Goal: Task Accomplishment & Management: Complete application form

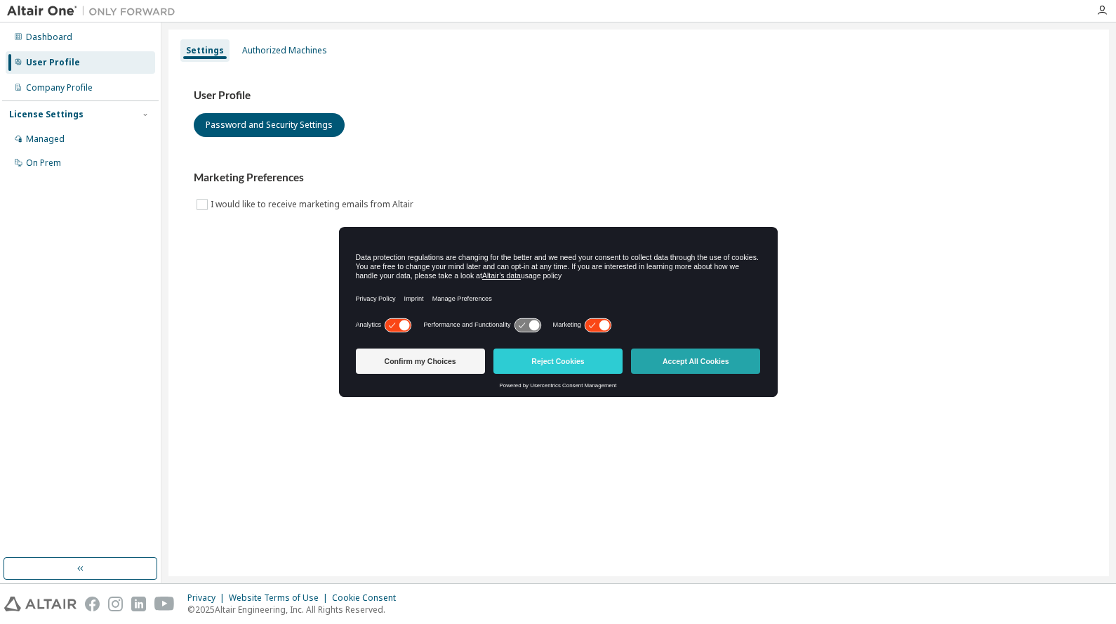
click at [706, 360] on button "Accept All Cookies" at bounding box center [695, 360] width 129 height 25
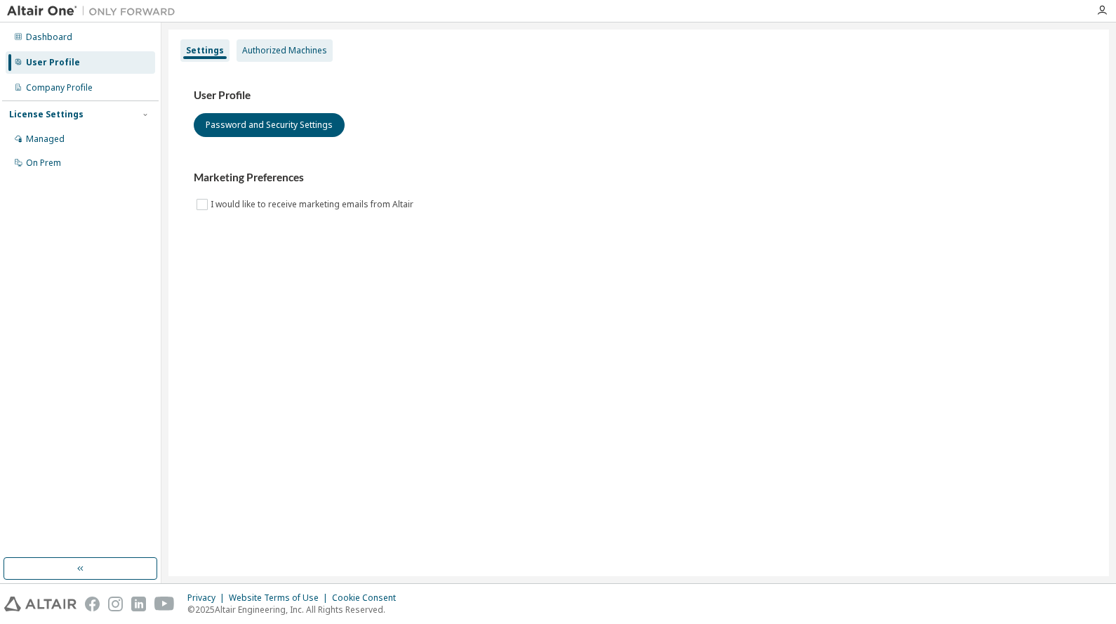
click at [292, 51] on div "Authorized Machines" at bounding box center [284, 50] width 85 height 11
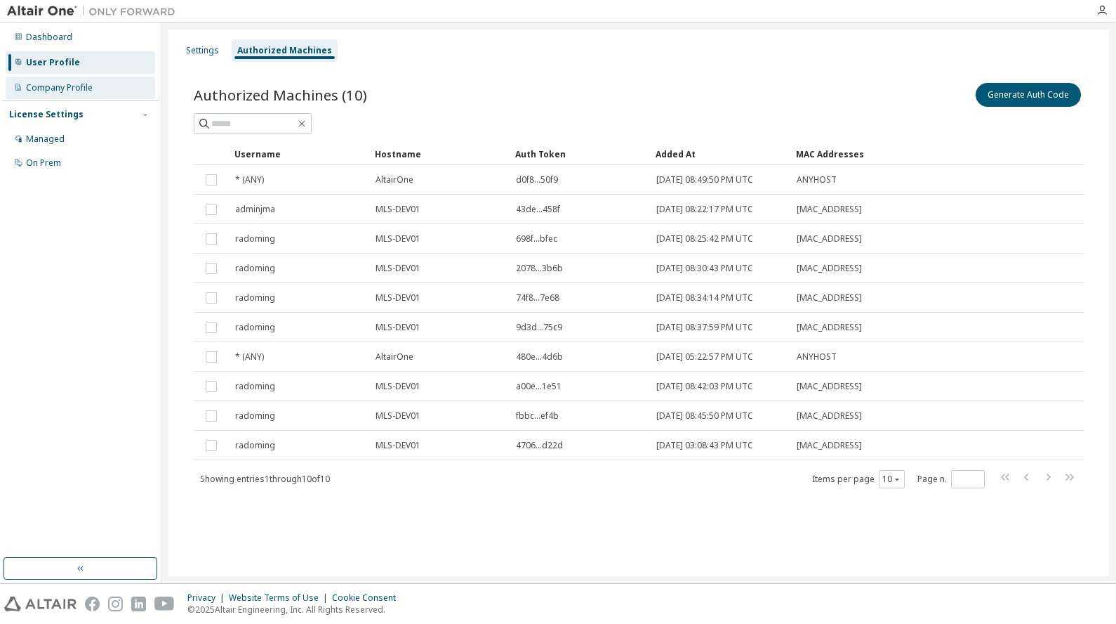
click at [73, 88] on div "Company Profile" at bounding box center [59, 87] width 67 height 11
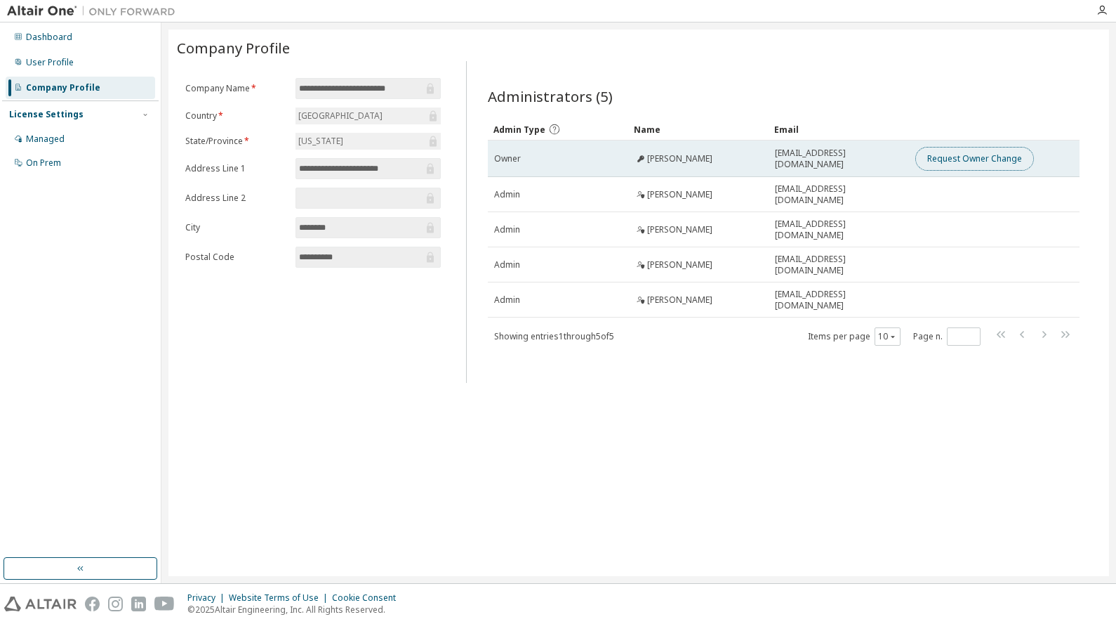
click at [986, 157] on button "Request Owner Change" at bounding box center [975, 159] width 119 height 24
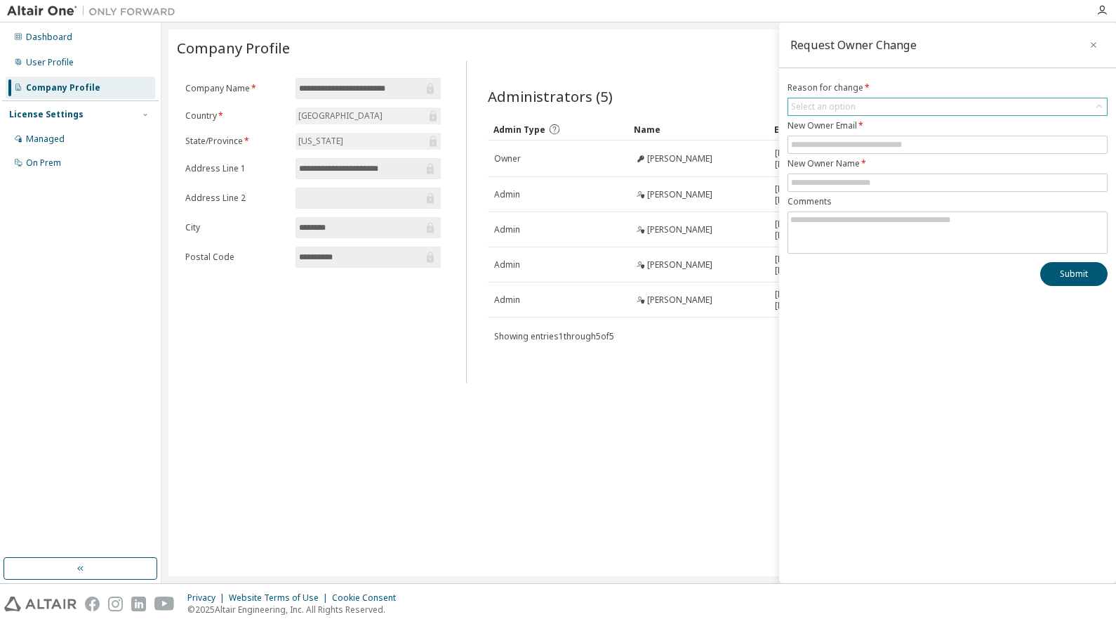
click at [817, 104] on div "Select an option" at bounding box center [823, 106] width 65 height 11
click at [843, 162] on li "User no longer manages this responsibility" at bounding box center [947, 164] width 316 height 18
click at [817, 141] on input "text" at bounding box center [947, 144] width 313 height 11
click at [800, 178] on input "text" at bounding box center [947, 182] width 313 height 11
type input "**********"
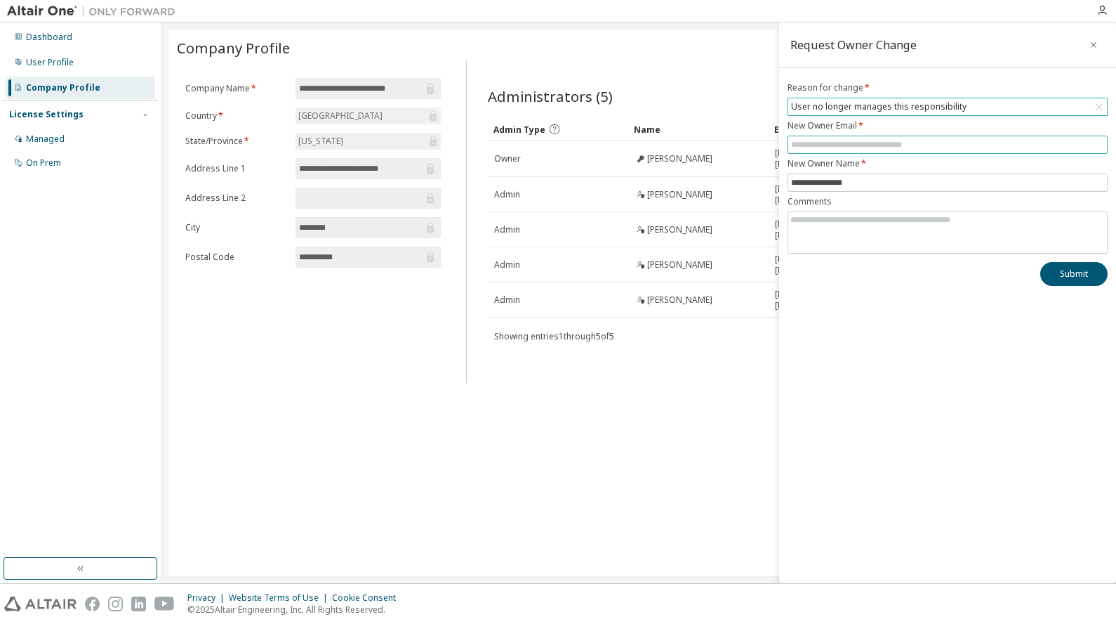
click at [797, 143] on input "text" at bounding box center [947, 144] width 313 height 11
click at [805, 143] on input "text" at bounding box center [947, 144] width 313 height 11
paste input "**********"
type input "**********"
click at [1071, 272] on button "Submit" at bounding box center [1074, 274] width 67 height 24
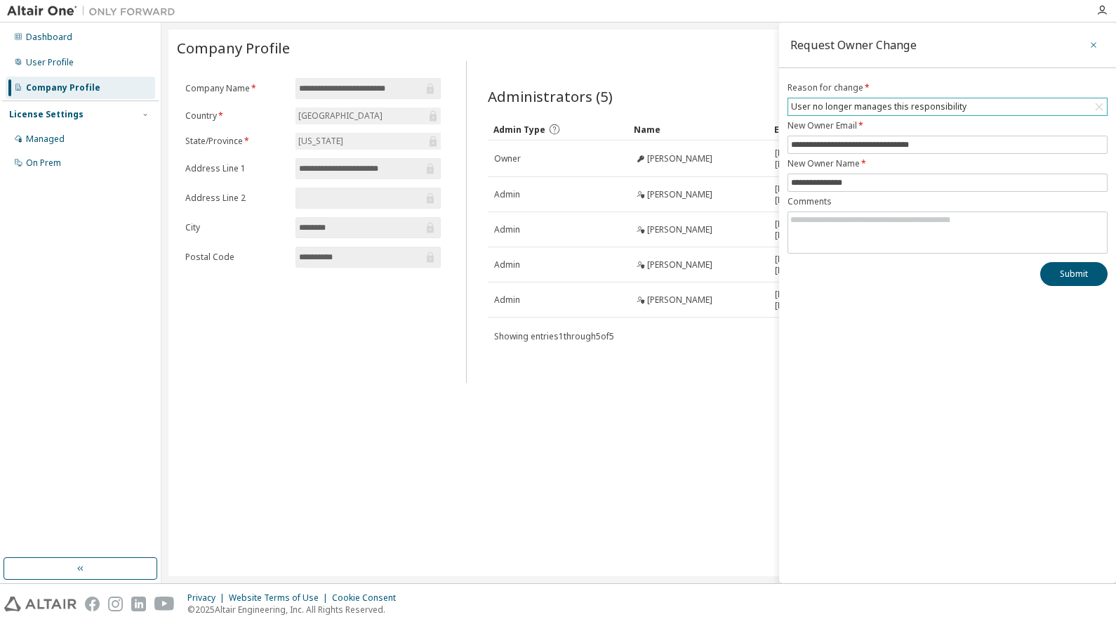
click at [1095, 41] on icon "button" at bounding box center [1094, 44] width 10 height 11
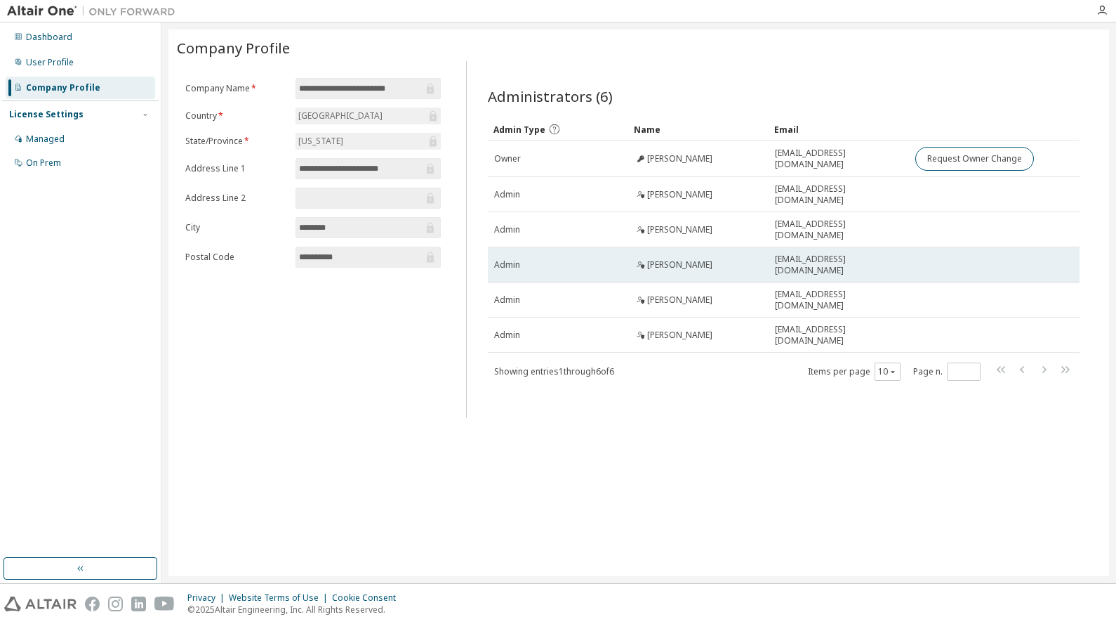
click at [654, 263] on span "Robert Dominguez" at bounding box center [679, 264] width 65 height 11
click at [599, 263] on div "Admin" at bounding box center [558, 264] width 128 height 11
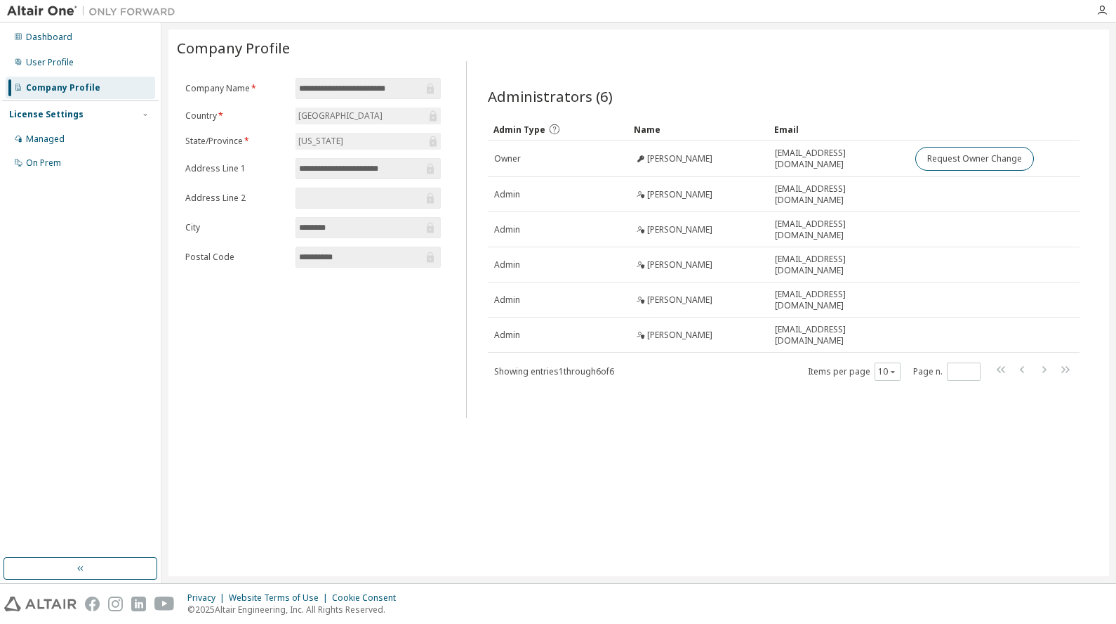
click at [75, 87] on div "Company Profile" at bounding box center [63, 87] width 74 height 11
click at [59, 138] on div "Managed" at bounding box center [45, 138] width 39 height 11
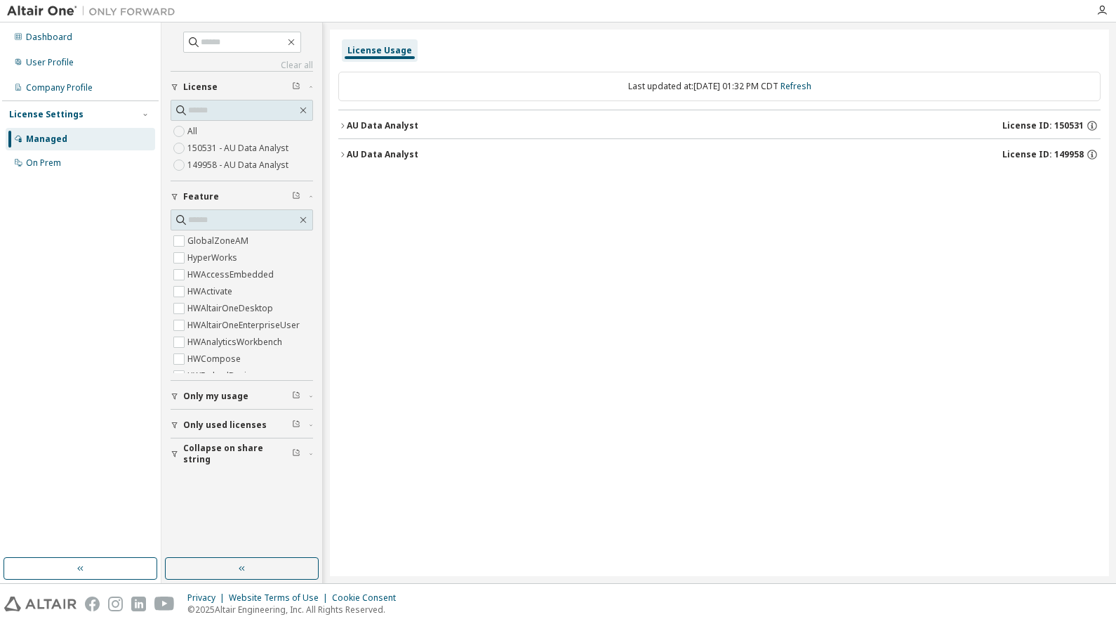
click at [343, 126] on icon "button" at bounding box center [342, 125] width 3 height 5
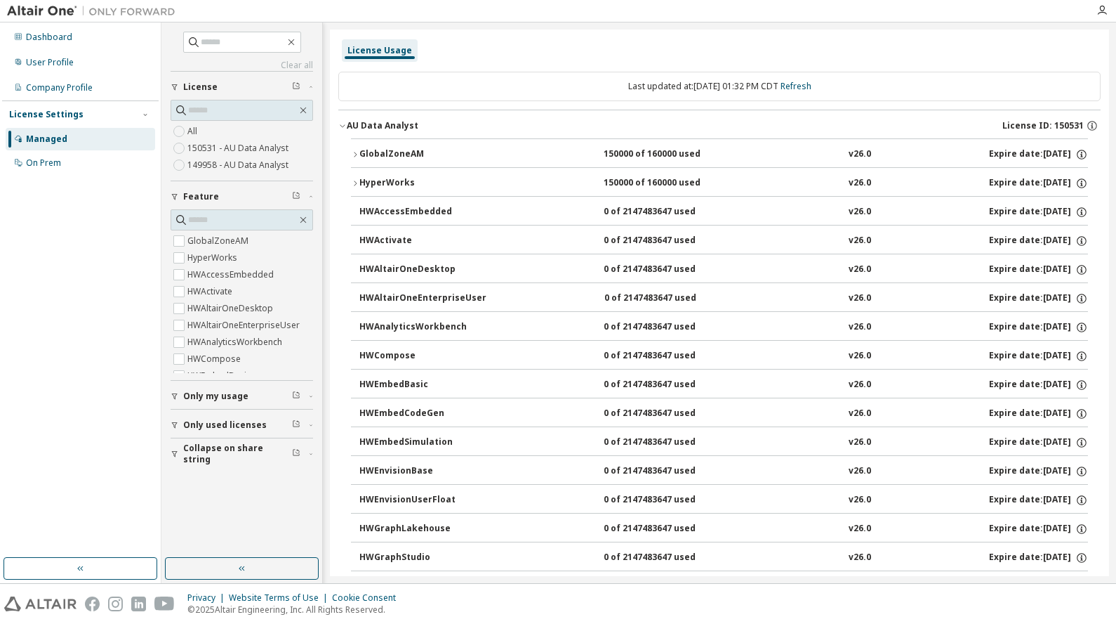
click at [343, 126] on icon "button" at bounding box center [342, 126] width 5 height 3
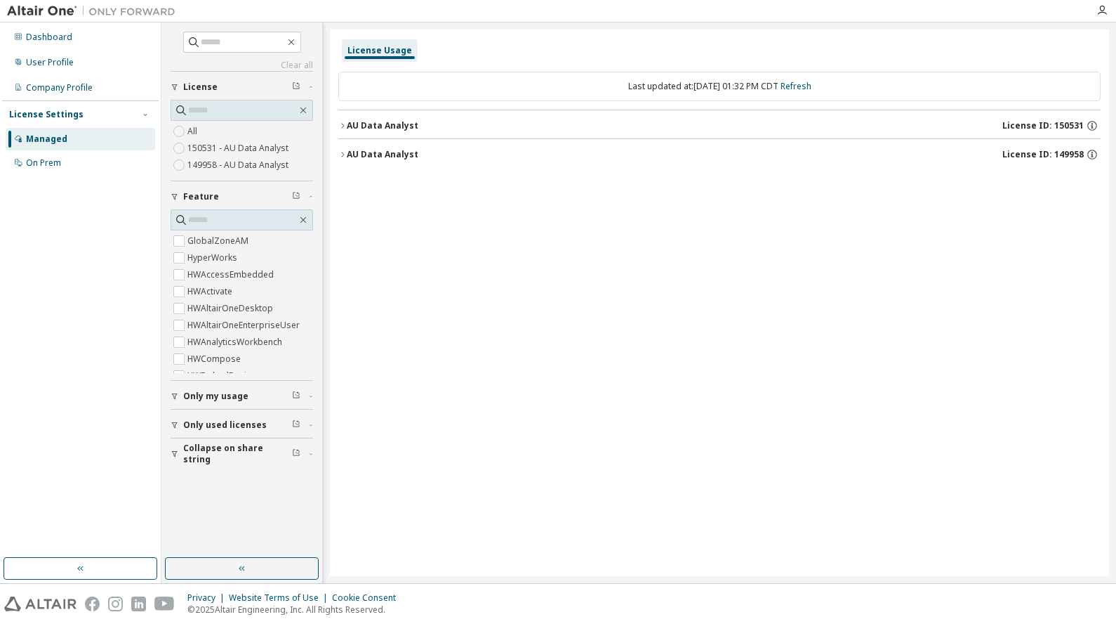
click at [345, 151] on icon "button" at bounding box center [342, 154] width 8 height 8
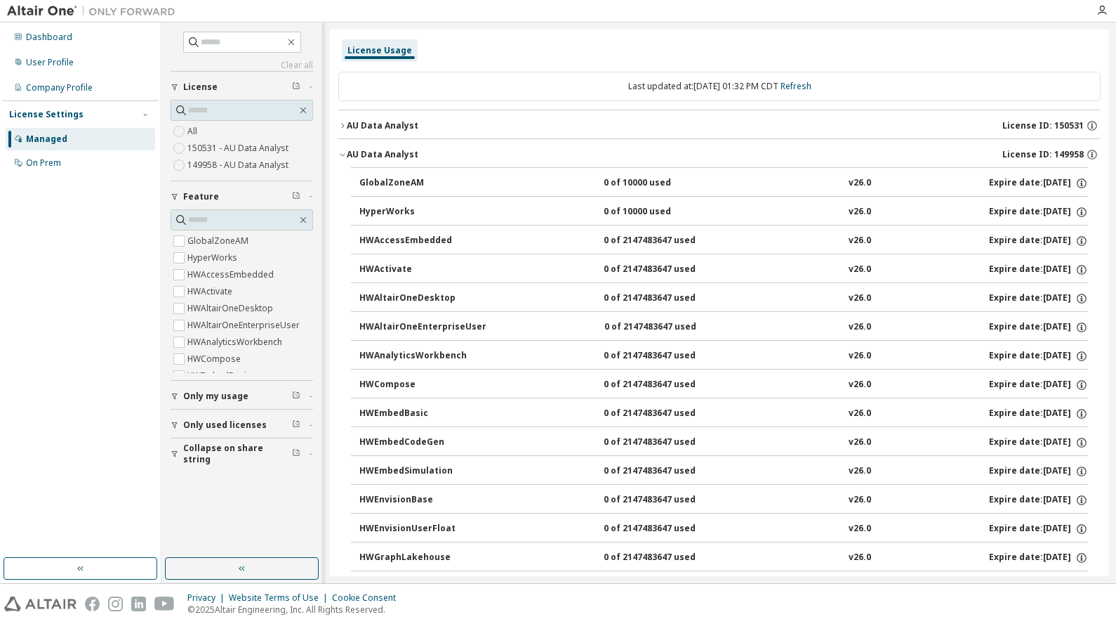
click at [347, 126] on div "AU Data Analyst" at bounding box center [383, 125] width 72 height 11
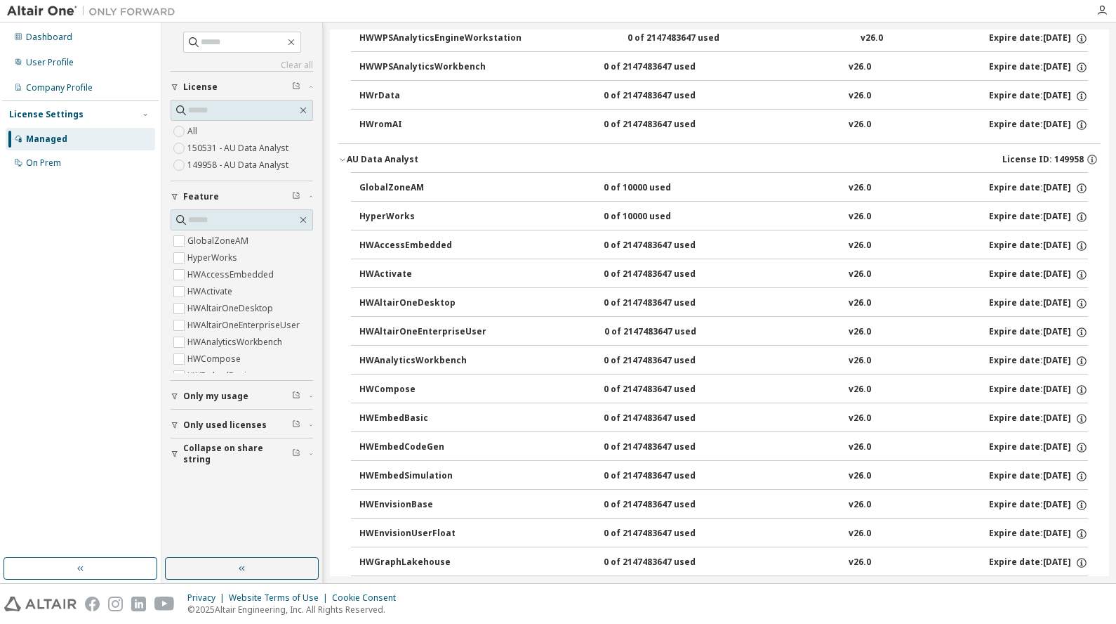
scroll to position [1264, 0]
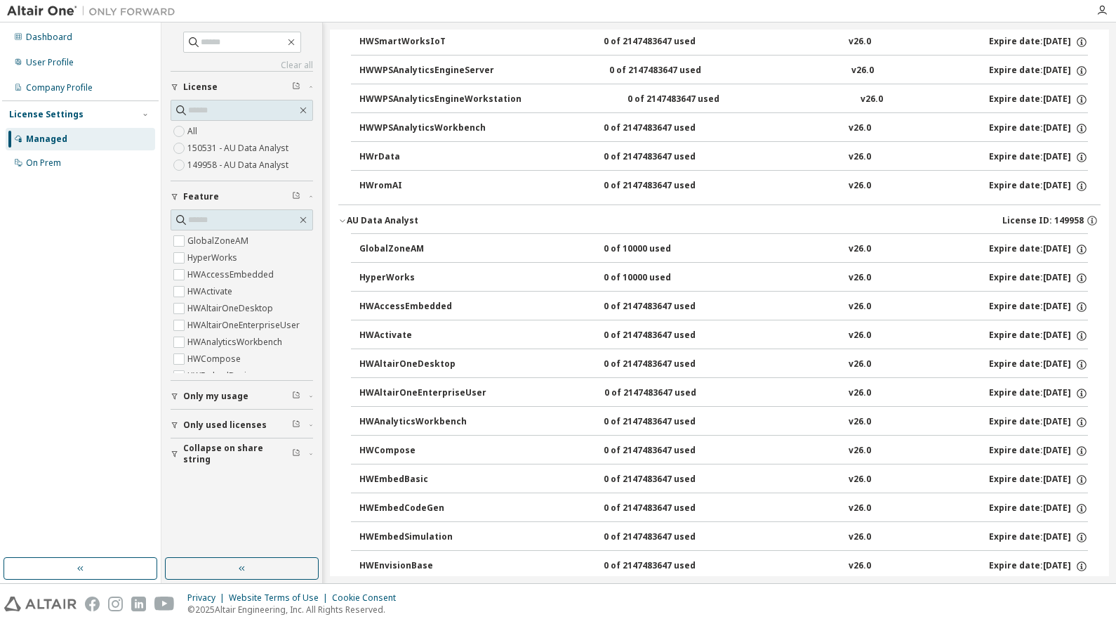
click at [342, 222] on icon "button" at bounding box center [342, 220] width 8 height 8
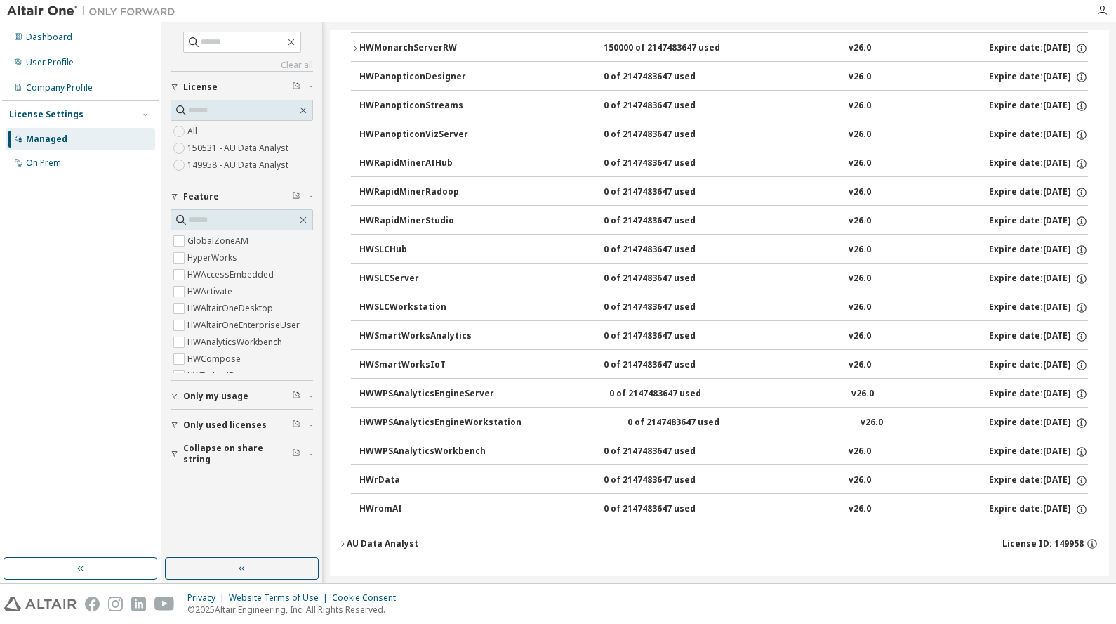
scroll to position [941, 0]
click at [355, 51] on icon "button" at bounding box center [355, 48] width 8 height 8
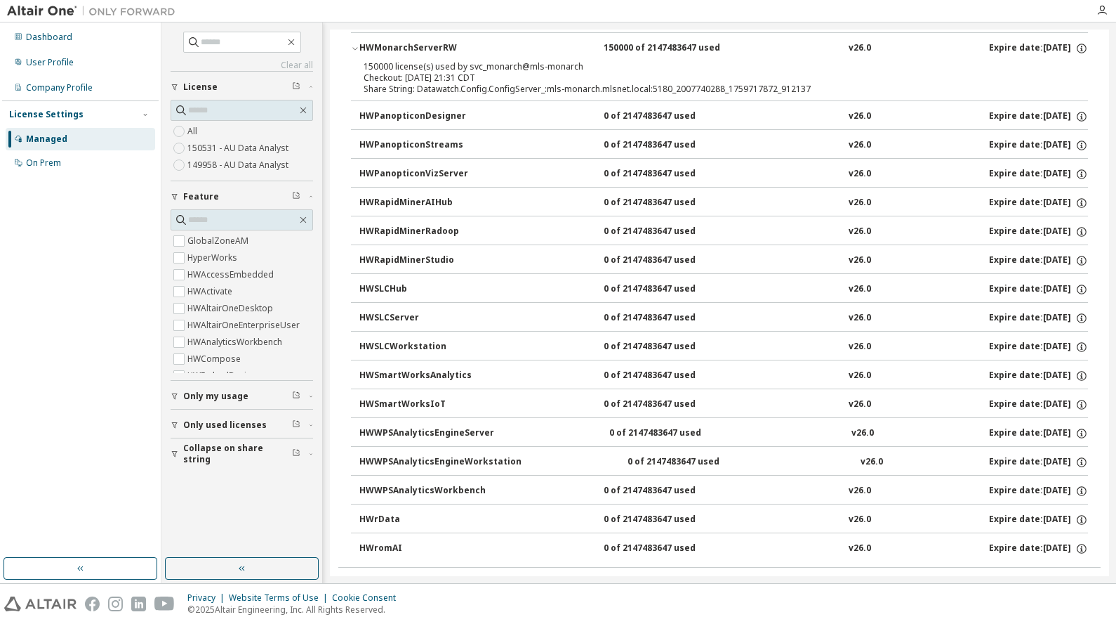
click at [354, 51] on icon "button" at bounding box center [355, 48] width 8 height 8
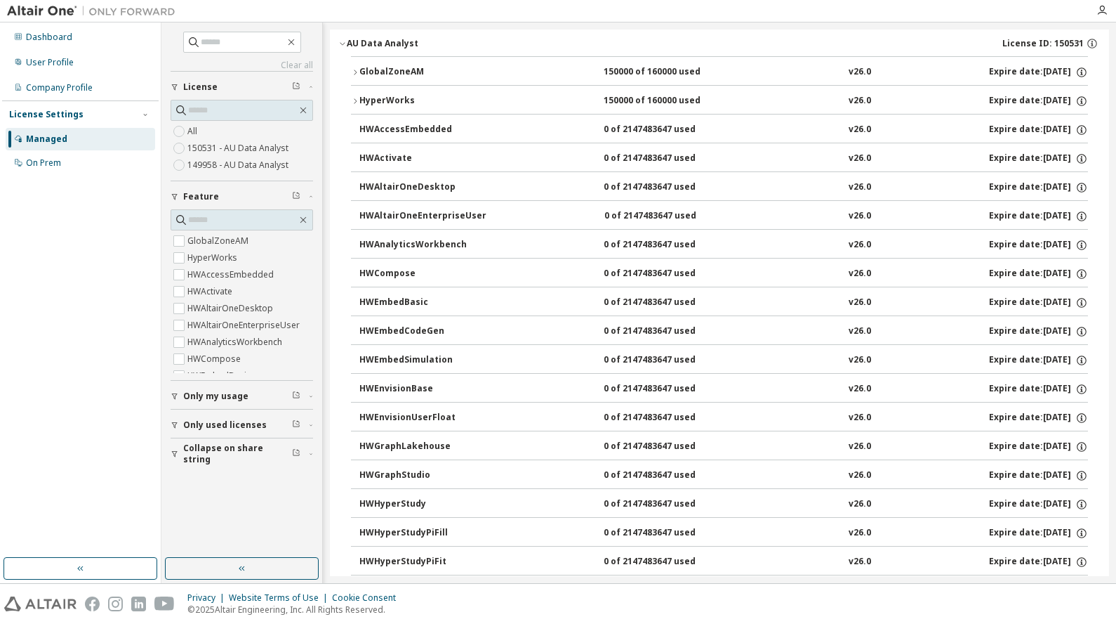
scroll to position [0, 0]
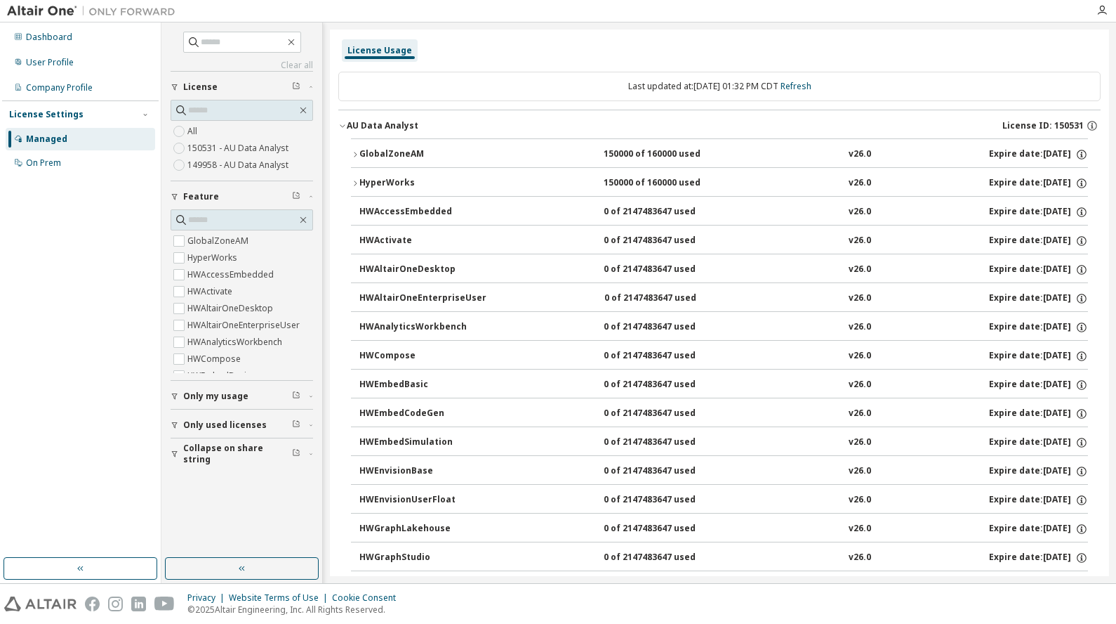
click at [344, 126] on icon "button" at bounding box center [342, 126] width 5 height 3
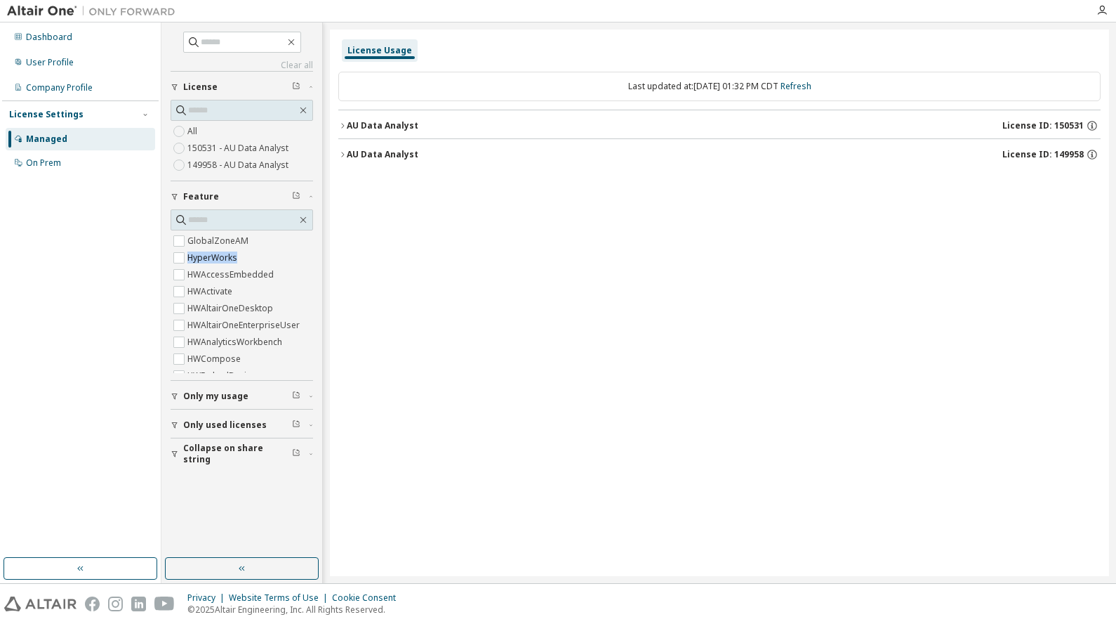
scroll to position [0, 26]
drag, startPoint x: 303, startPoint y: 246, endPoint x: 315, endPoint y: 192, distance: 55.4
click at [315, 192] on div "Clear all Collapse on share string Only used licenses Only my usage Feature Glo…" at bounding box center [242, 290] width 157 height 531
click at [172, 427] on icon "button" at bounding box center [175, 425] width 8 height 8
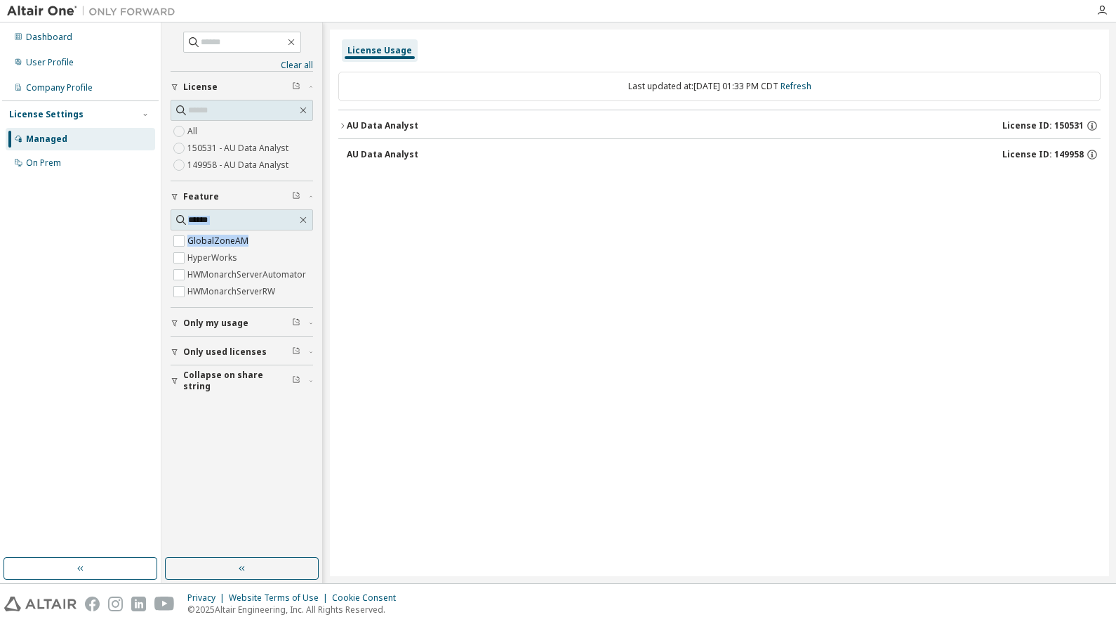
scroll to position [0, 0]
click at [178, 350] on icon "button" at bounding box center [175, 352] width 8 height 8
click at [173, 323] on icon "button" at bounding box center [175, 323] width 8 height 8
click at [281, 244] on span "GlobalZoneAM" at bounding box center [242, 240] width 143 height 17
click at [202, 215] on input "text" at bounding box center [242, 220] width 109 height 14
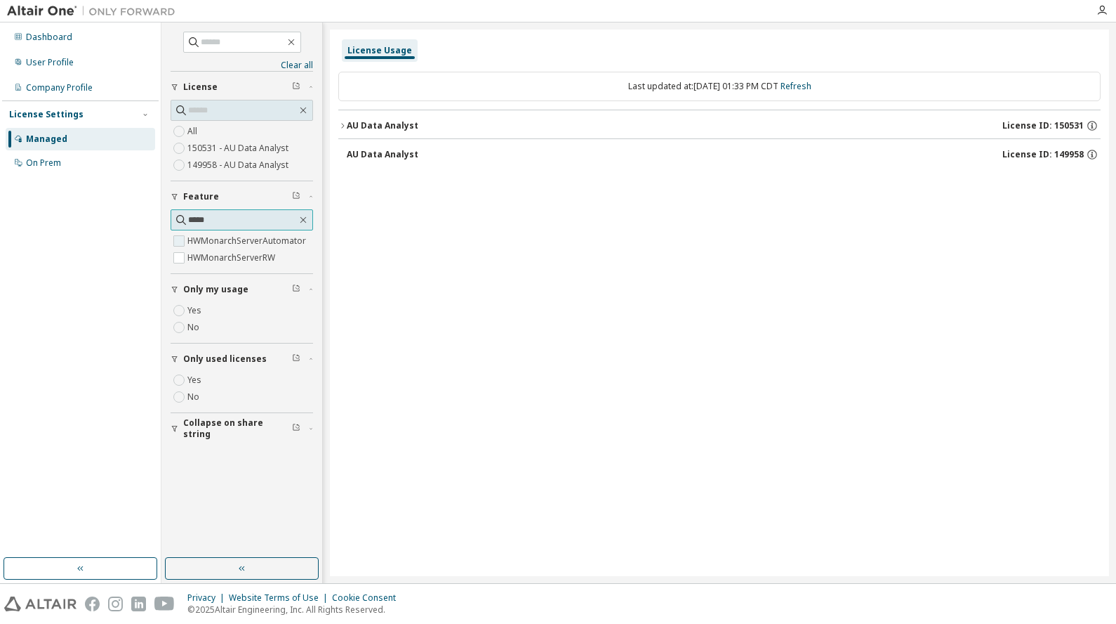
type input "*****"
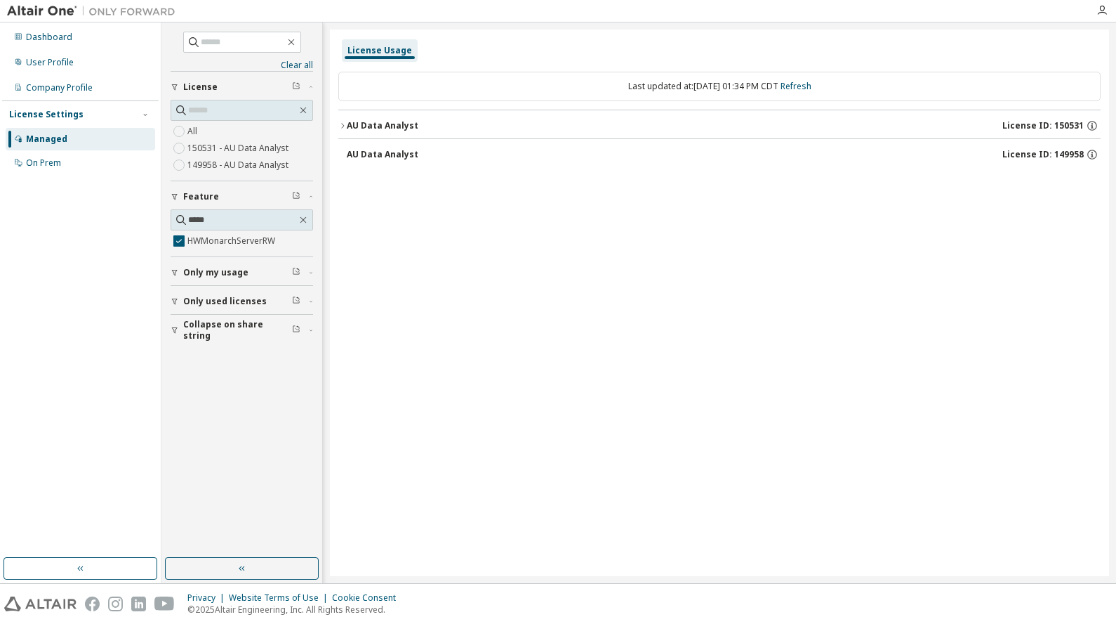
click at [357, 154] on div "AU Data Analyst" at bounding box center [383, 154] width 72 height 11
click at [342, 128] on icon "button" at bounding box center [342, 125] width 3 height 5
click at [1093, 187] on icon "button" at bounding box center [1092, 186] width 1 height 1
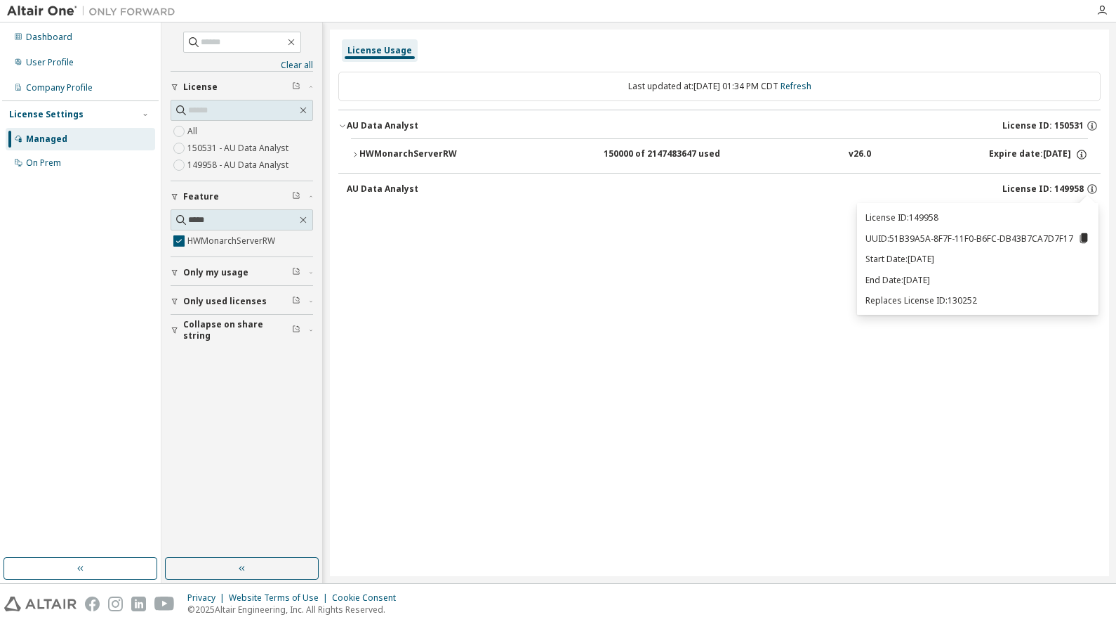
click at [1082, 239] on icon at bounding box center [1085, 238] width 8 height 10
click at [709, 228] on div "License Usage Last updated at: Thu 2025-10-09 01:34 PM CDT Refresh AU Data Anal…" at bounding box center [719, 302] width 779 height 546
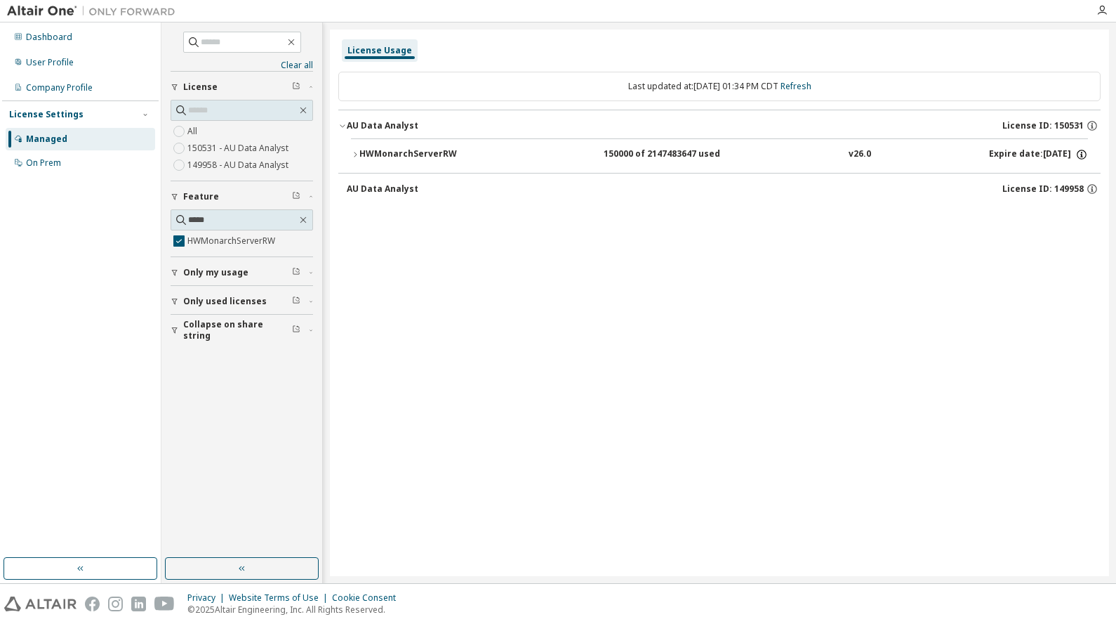
click at [1080, 154] on icon "button" at bounding box center [1082, 154] width 13 height 13
click at [631, 275] on div "License Usage Last updated at: Thu 2025-10-09 01:34 PM CDT Refresh AU Data Anal…" at bounding box center [719, 302] width 779 height 546
click at [51, 86] on div "Company Profile" at bounding box center [59, 87] width 67 height 11
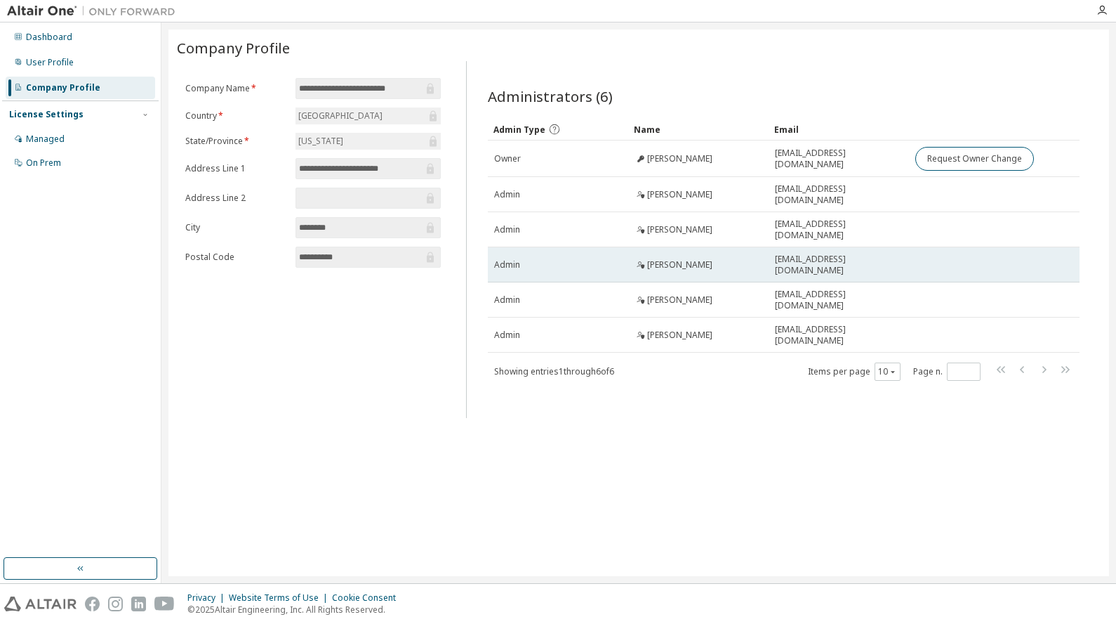
click at [626, 264] on td "Admin" at bounding box center [558, 264] width 140 height 35
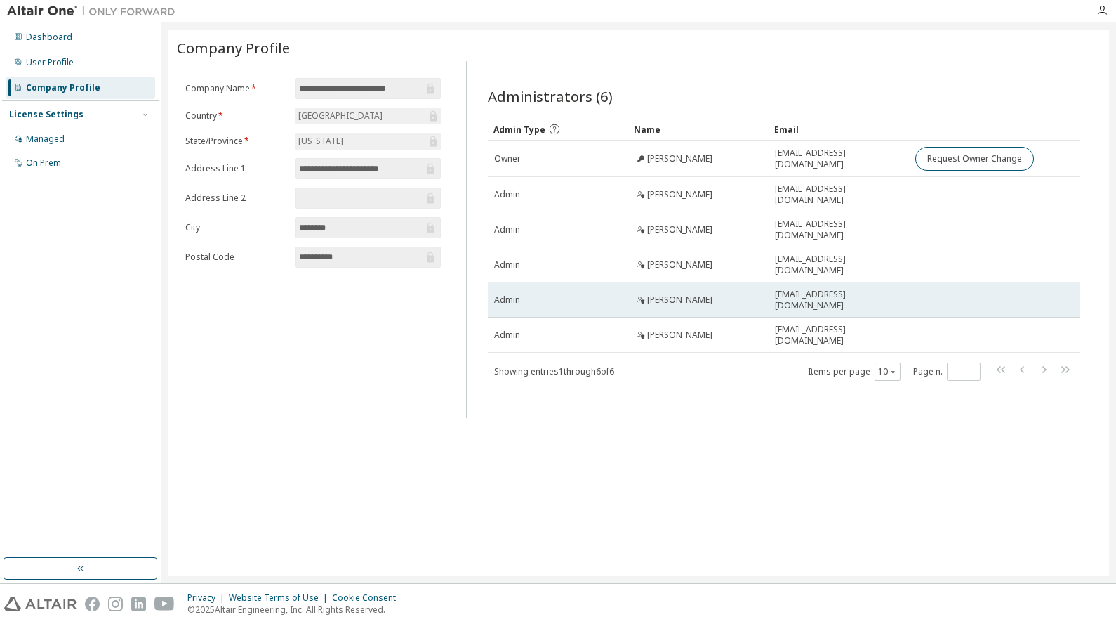
click at [598, 294] on div "Admin" at bounding box center [558, 299] width 128 height 11
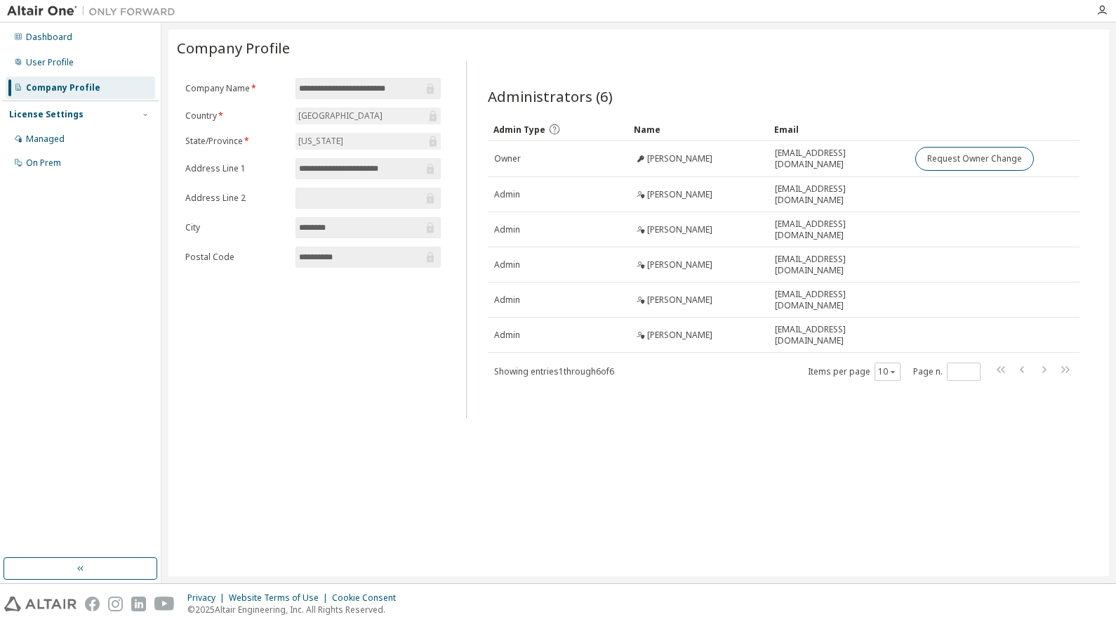
drag, startPoint x: 598, startPoint y: 293, endPoint x: 452, endPoint y: 328, distance: 150.2
click at [463, 340] on div "**********" at bounding box center [639, 239] width 924 height 357
click at [45, 63] on div "User Profile" at bounding box center [50, 62] width 48 height 11
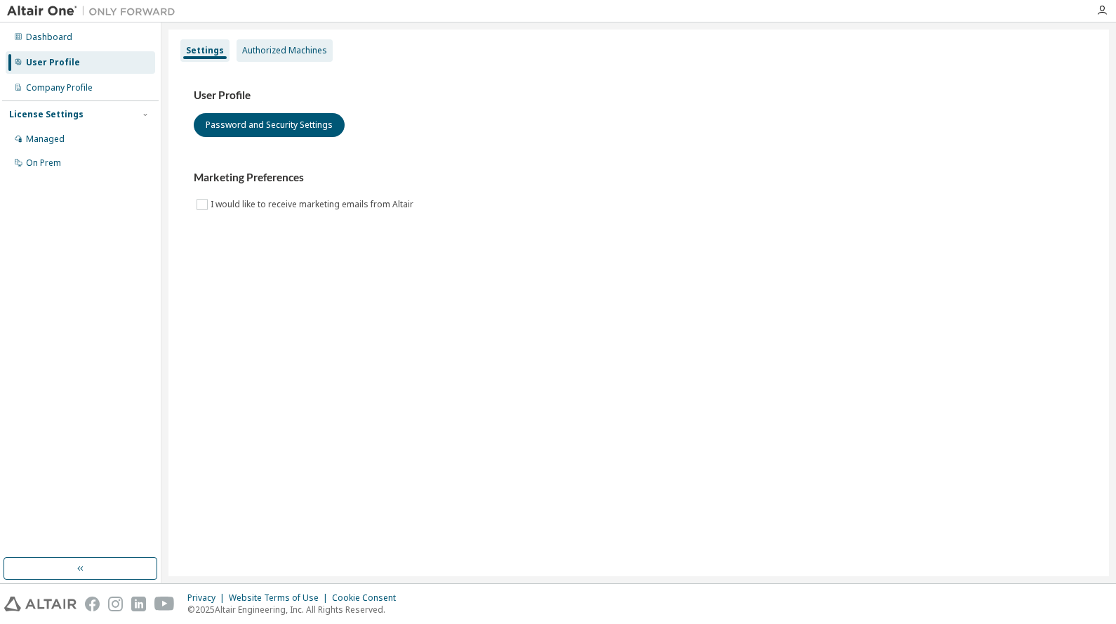
click at [298, 48] on div "Authorized Machines" at bounding box center [284, 50] width 85 height 11
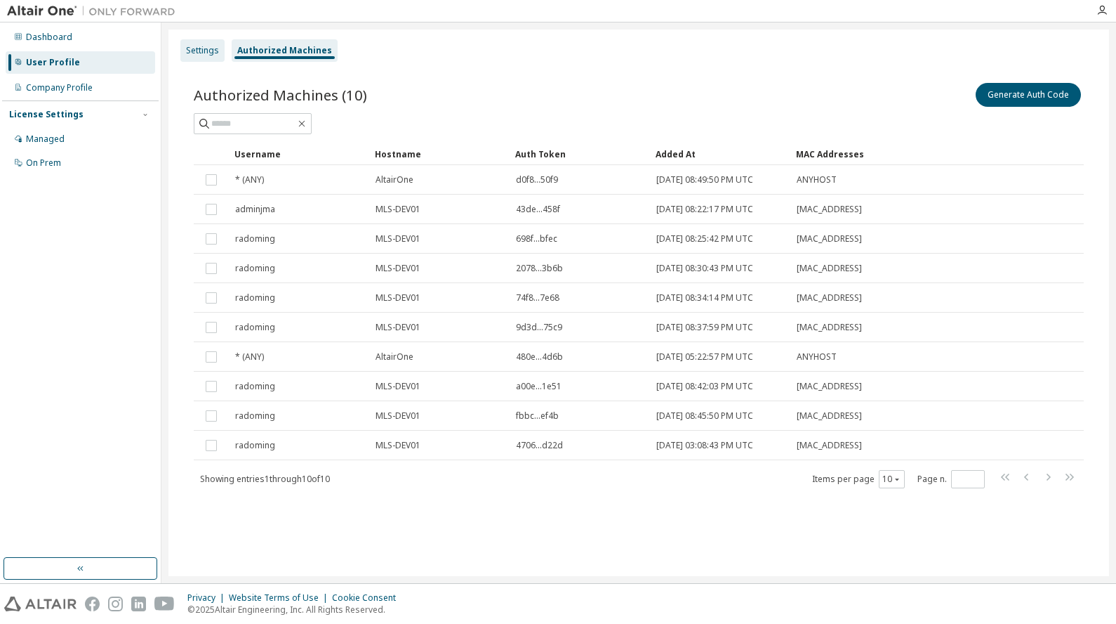
click at [195, 53] on div "Settings" at bounding box center [202, 50] width 33 height 11
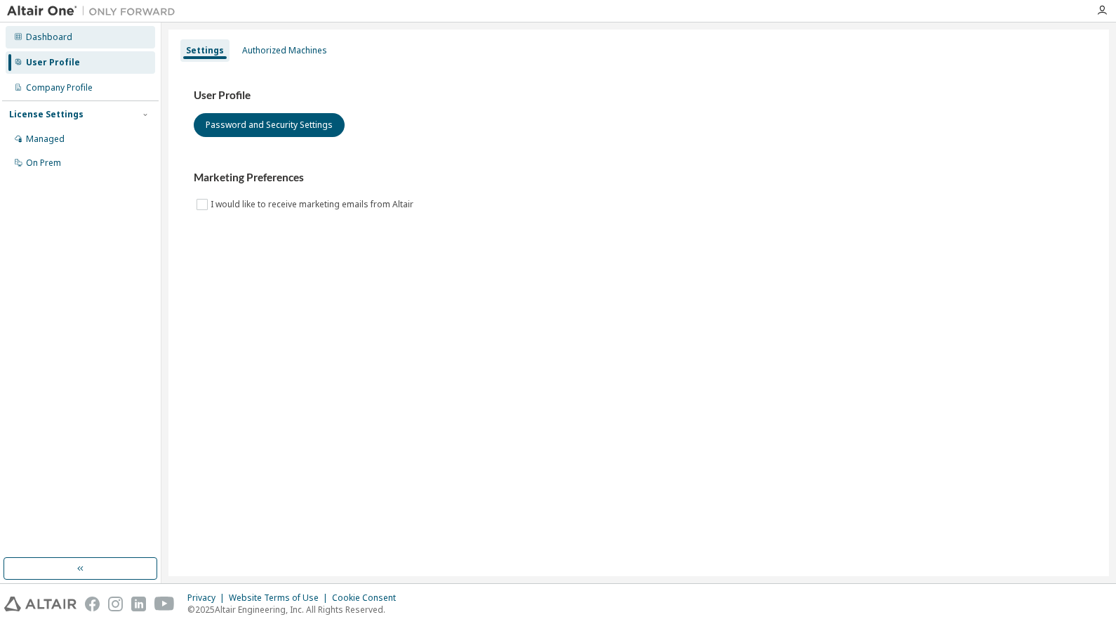
click at [37, 39] on div "Dashboard" at bounding box center [49, 37] width 46 height 11
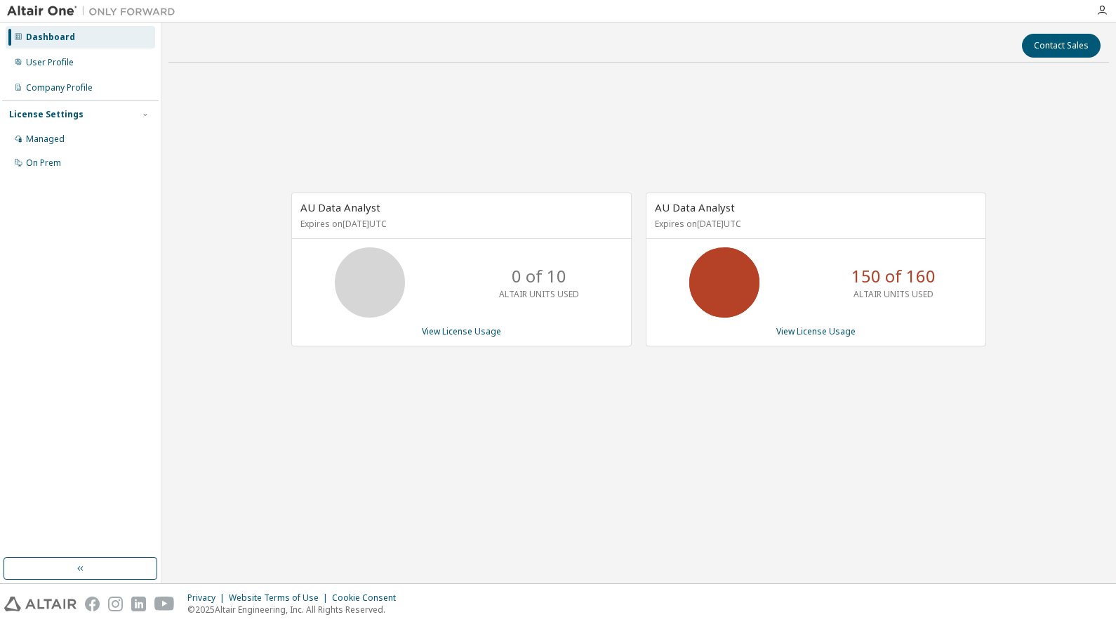
click at [719, 276] on icon at bounding box center [724, 282] width 35 height 35
click at [808, 327] on link "View License Usage" at bounding box center [816, 331] width 79 height 12
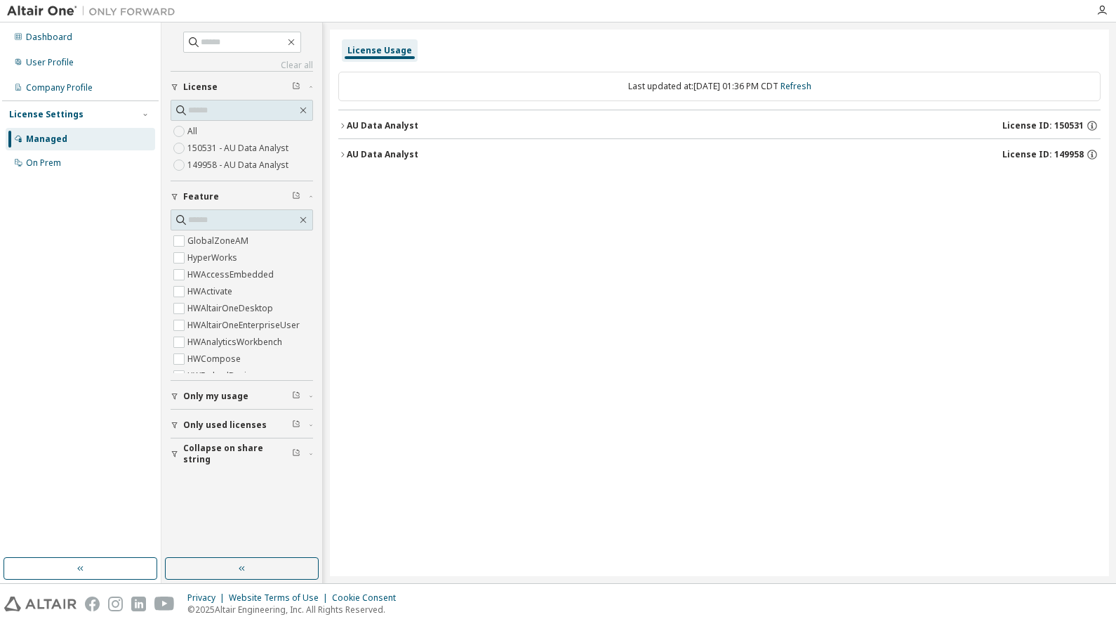
click at [344, 125] on icon "button" at bounding box center [342, 125] width 8 height 8
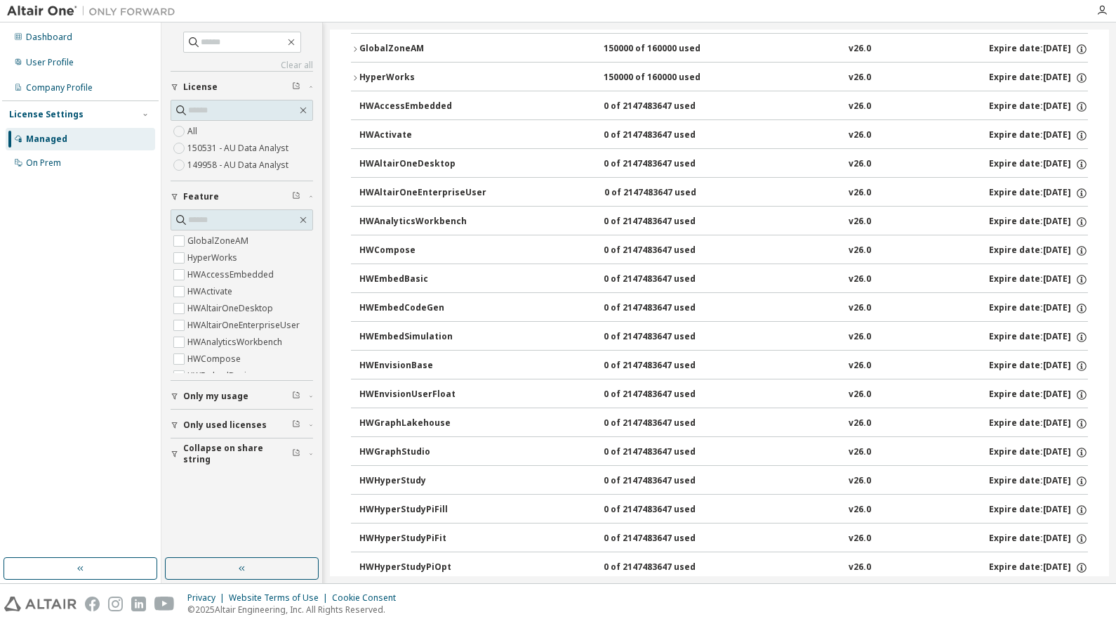
scroll to position [98, 0]
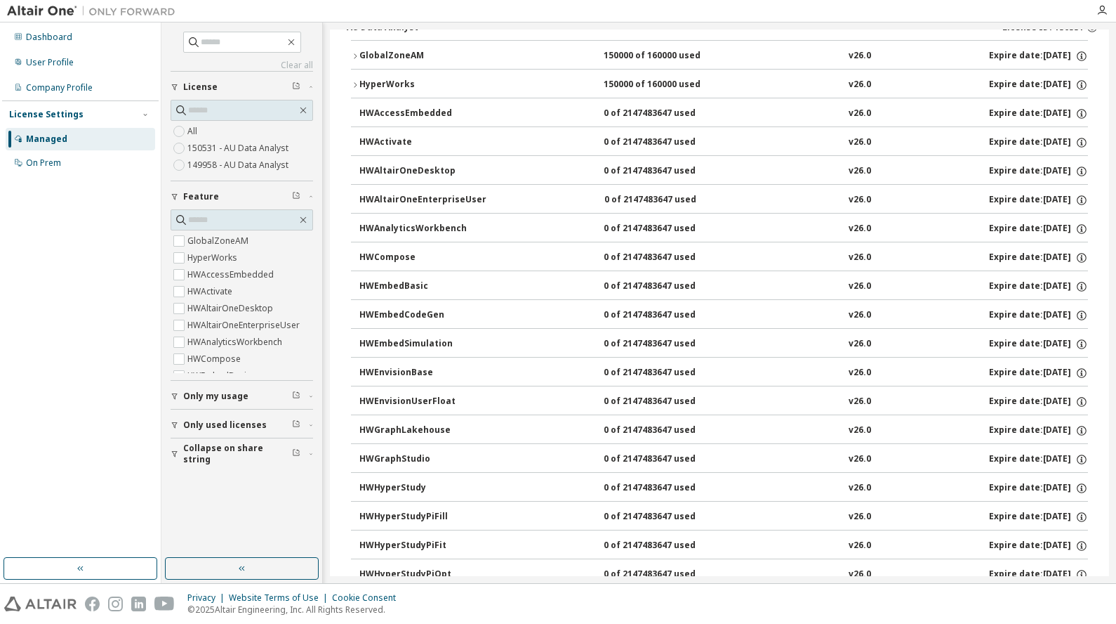
click at [53, 136] on div "Managed" at bounding box center [46, 138] width 41 height 11
click at [48, 58] on div "User Profile" at bounding box center [50, 62] width 48 height 11
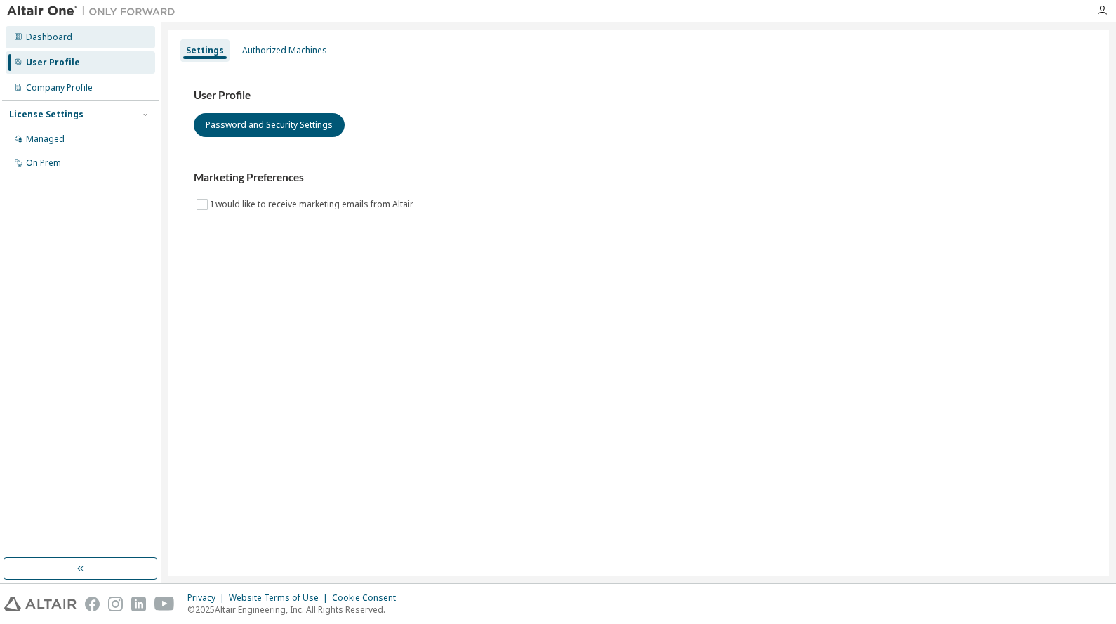
click at [51, 40] on div "Dashboard" at bounding box center [49, 37] width 46 height 11
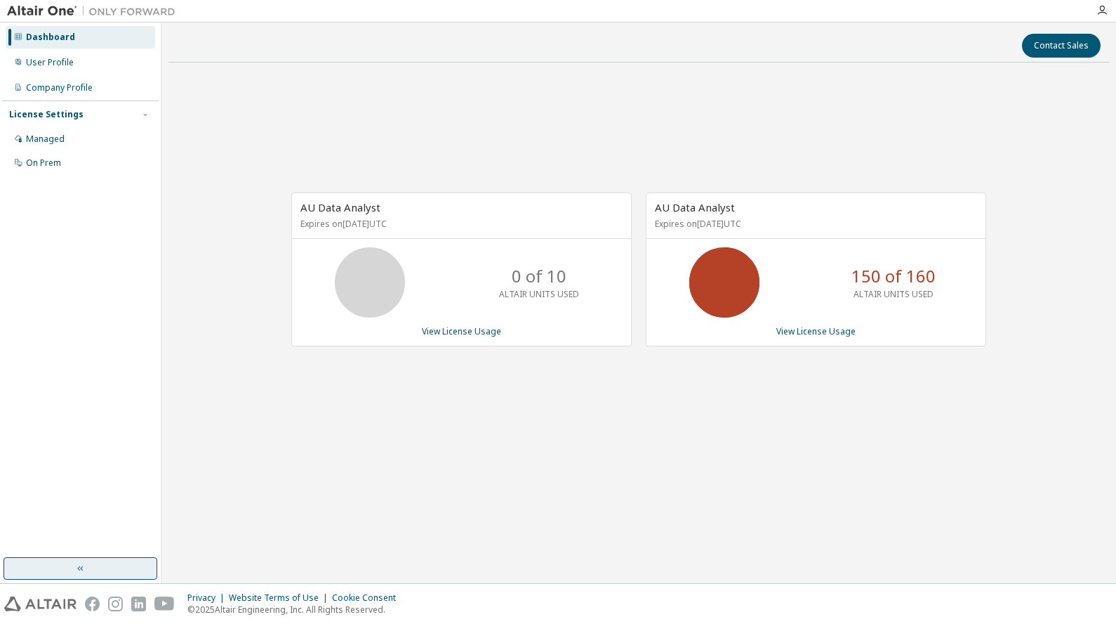
click at [84, 569] on icon "button" at bounding box center [80, 567] width 11 height 11
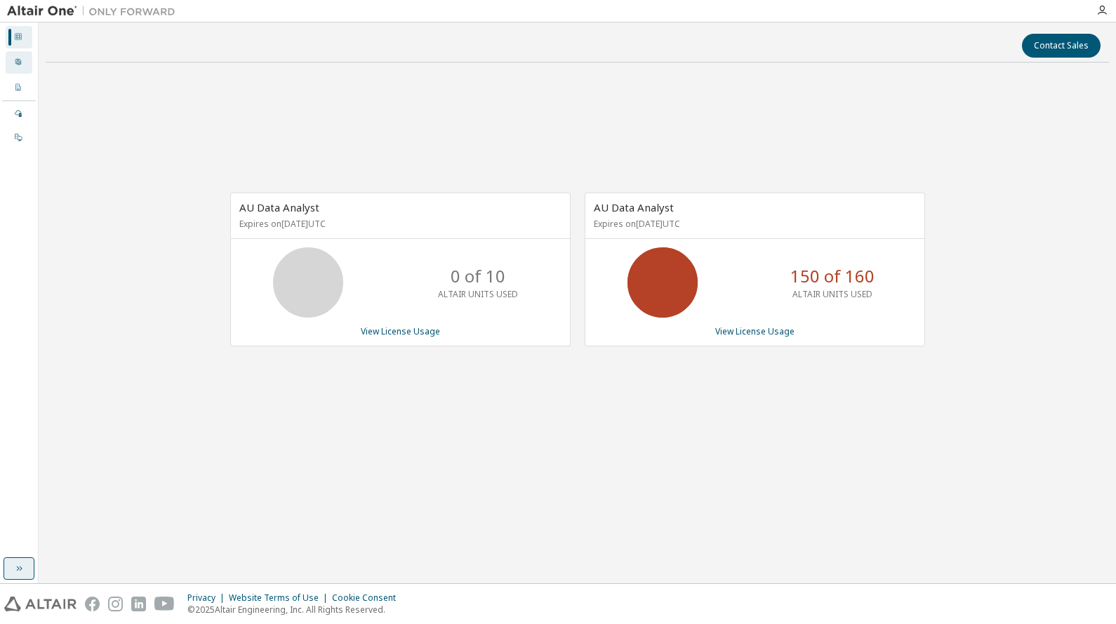
click at [19, 58] on icon at bounding box center [18, 62] width 8 height 8
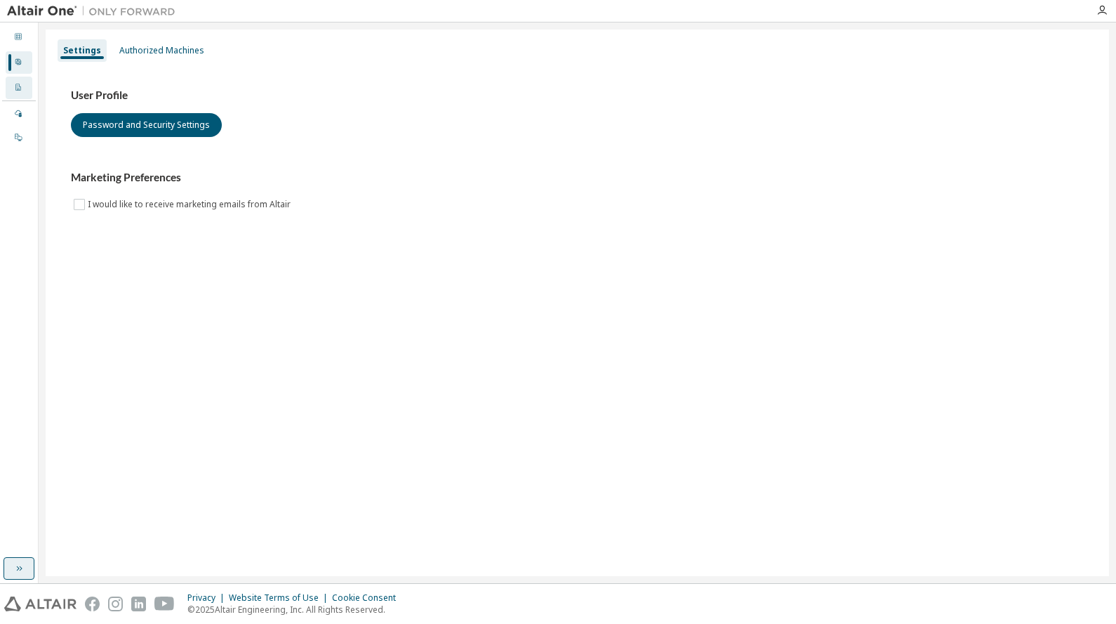
click at [18, 87] on icon at bounding box center [18, 87] width 8 height 8
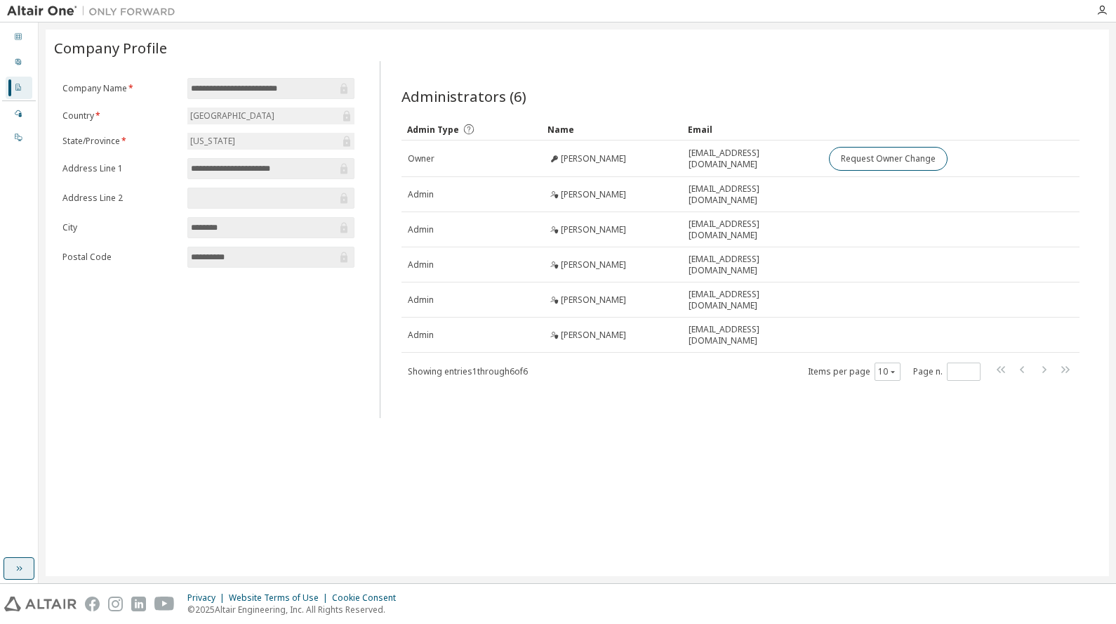
click at [27, 566] on button "button" at bounding box center [19, 568] width 31 height 22
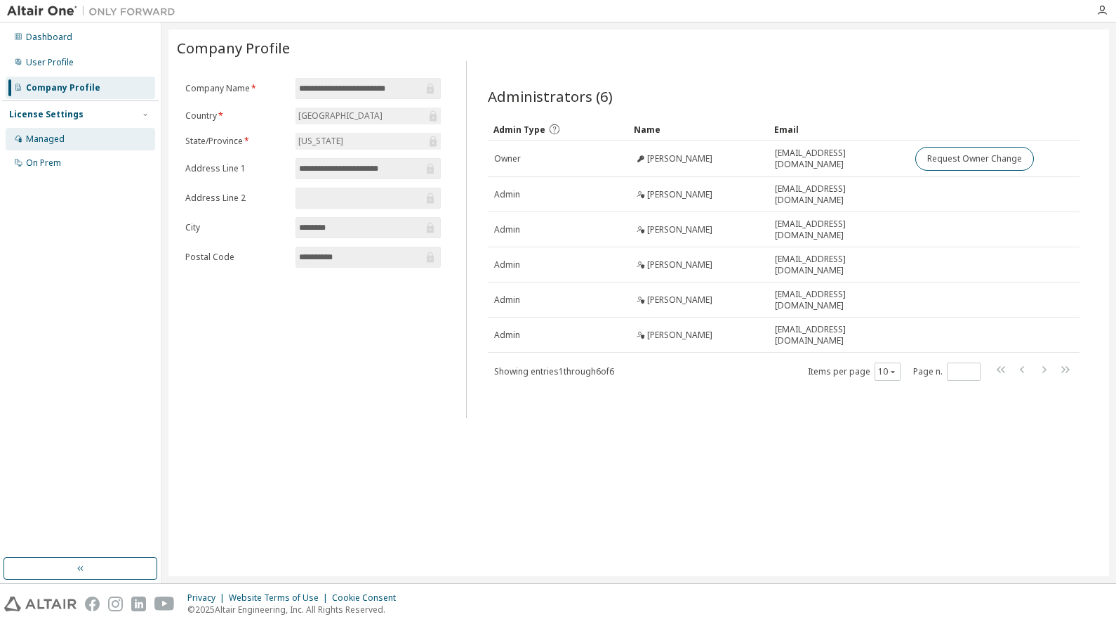
click at [60, 134] on div "Managed" at bounding box center [45, 138] width 39 height 11
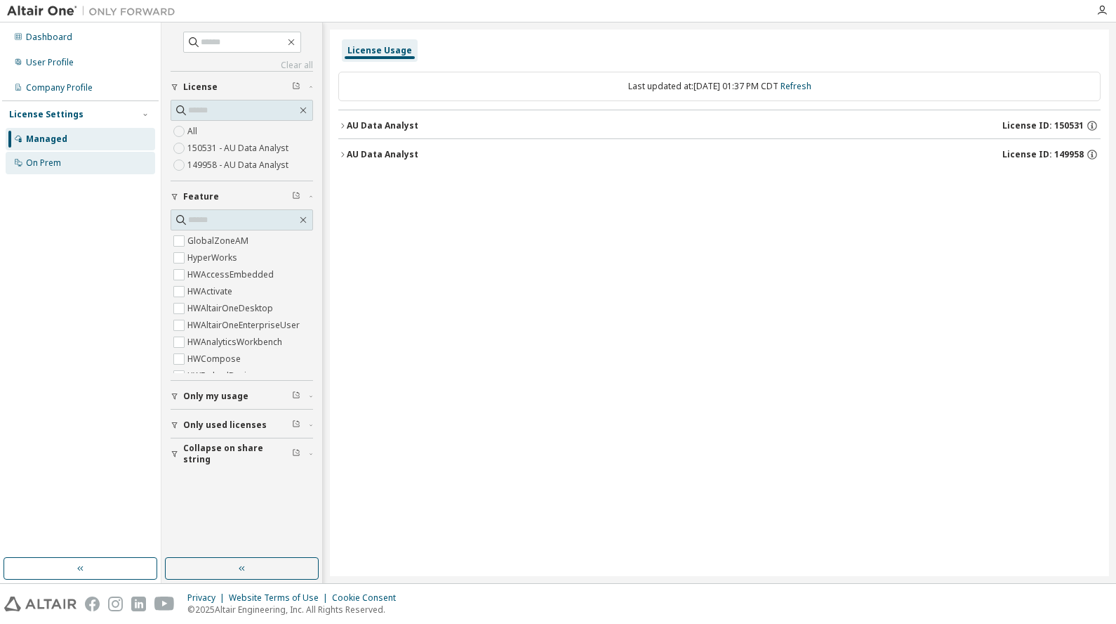
click at [54, 165] on div "On Prem" at bounding box center [43, 162] width 35 height 11
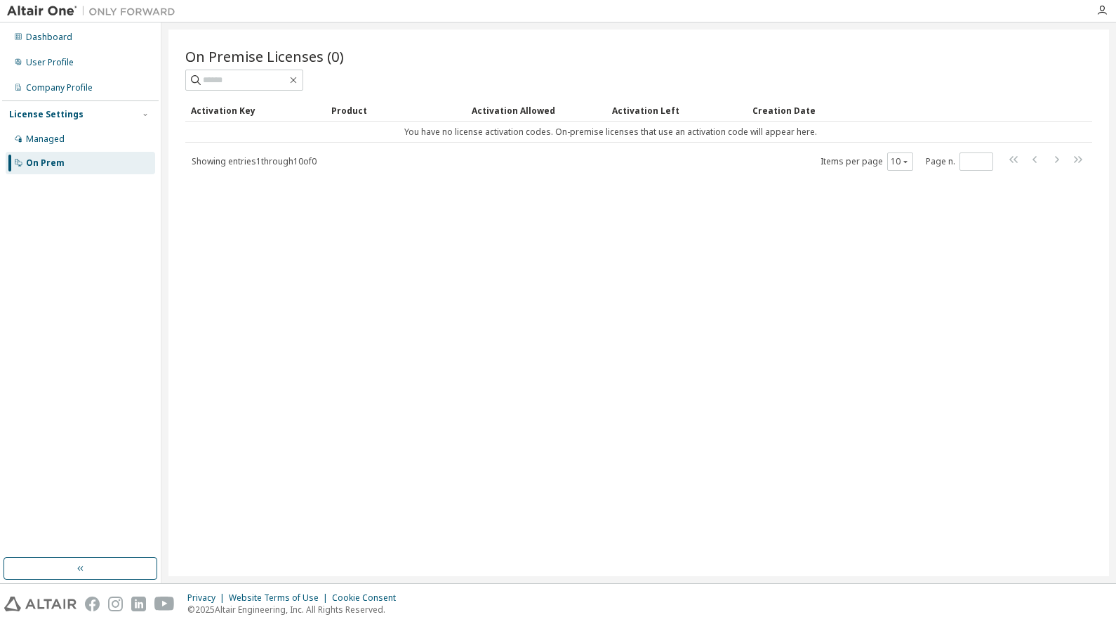
click at [242, 117] on div "Activation Key" at bounding box center [255, 110] width 129 height 22
click at [63, 136] on div "Managed" at bounding box center [45, 138] width 39 height 11
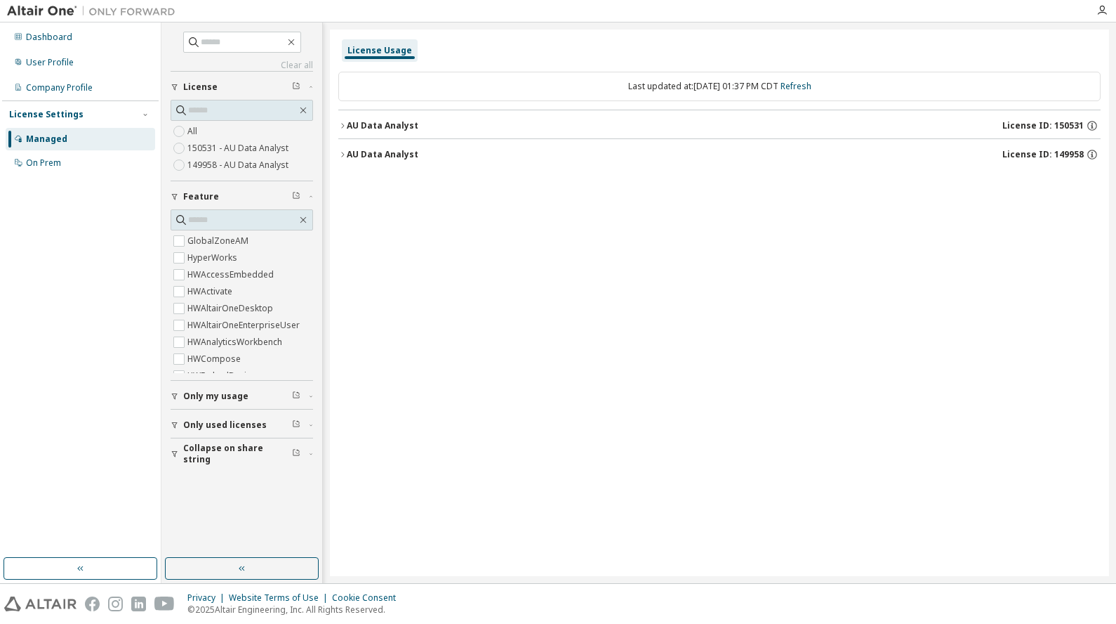
click at [372, 52] on div "License Usage" at bounding box center [380, 50] width 65 height 11
click at [373, 52] on div "License Usage" at bounding box center [380, 50] width 65 height 11
click at [58, 37] on div "Dashboard" at bounding box center [49, 37] width 46 height 11
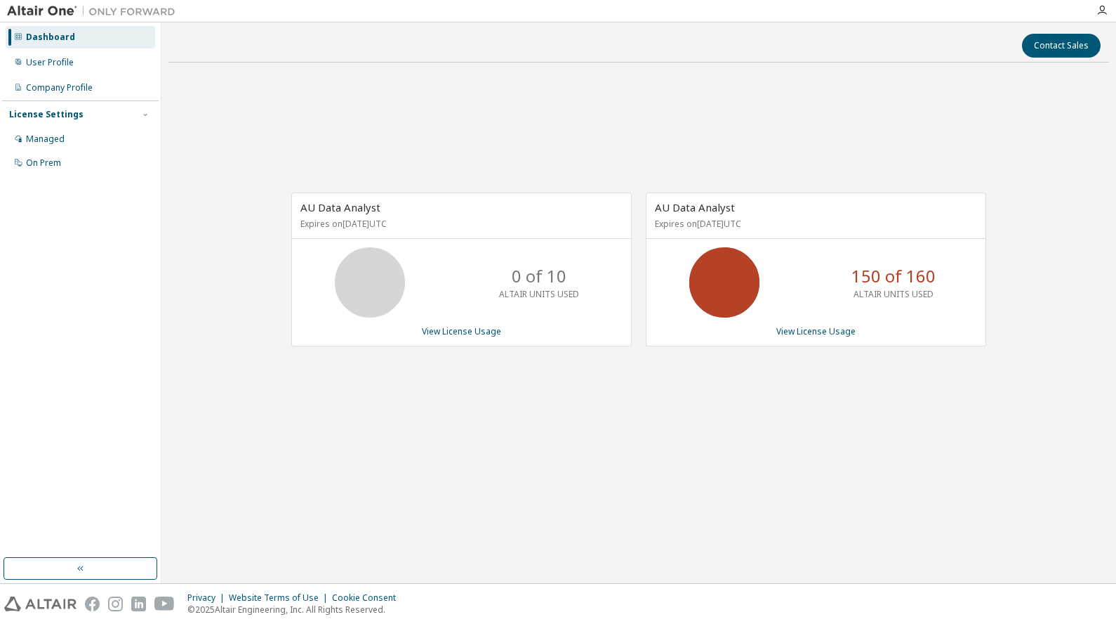
drag, startPoint x: 713, startPoint y: 286, endPoint x: 678, endPoint y: 378, distance: 98.2
click at [678, 378] on div "AU Data Analyst Expires on November 6, 2025 UTC 0 of 10 ALTAIR UNITS USED View …" at bounding box center [639, 276] width 941 height 405
click at [730, 268] on icon at bounding box center [724, 282] width 35 height 35
drag, startPoint x: 796, startPoint y: 419, endPoint x: 582, endPoint y: 381, distance: 216.8
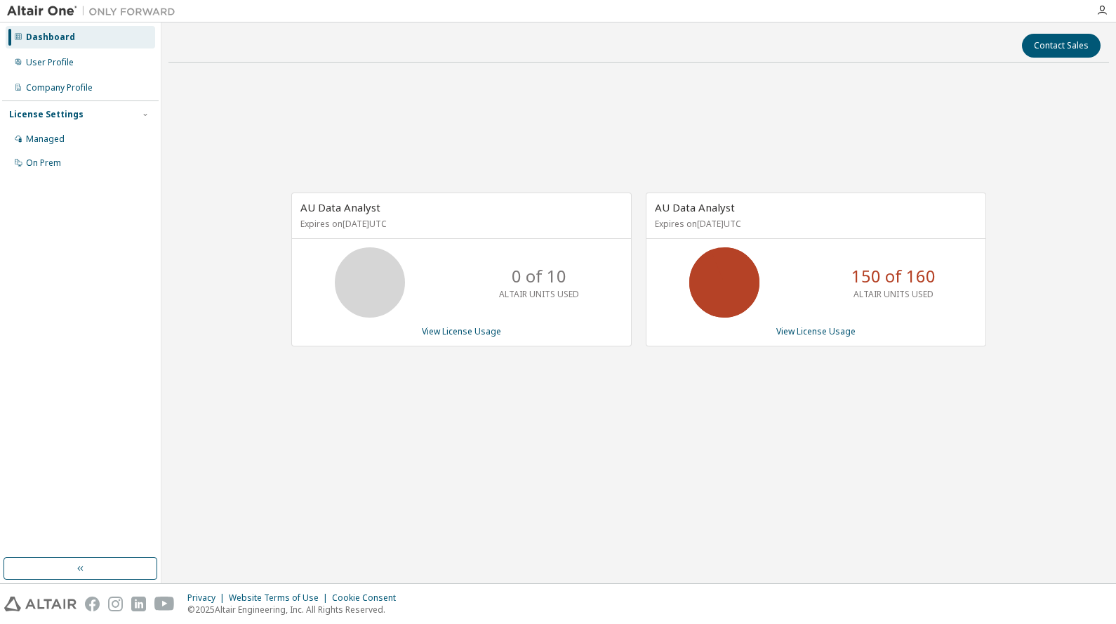
click at [796, 419] on div "AU Data Analyst Expires on November 6, 2025 UTC 0 of 10 ALTAIR UNITS USED View …" at bounding box center [639, 276] width 941 height 405
click at [70, 60] on div "User Profile" at bounding box center [50, 62] width 48 height 11
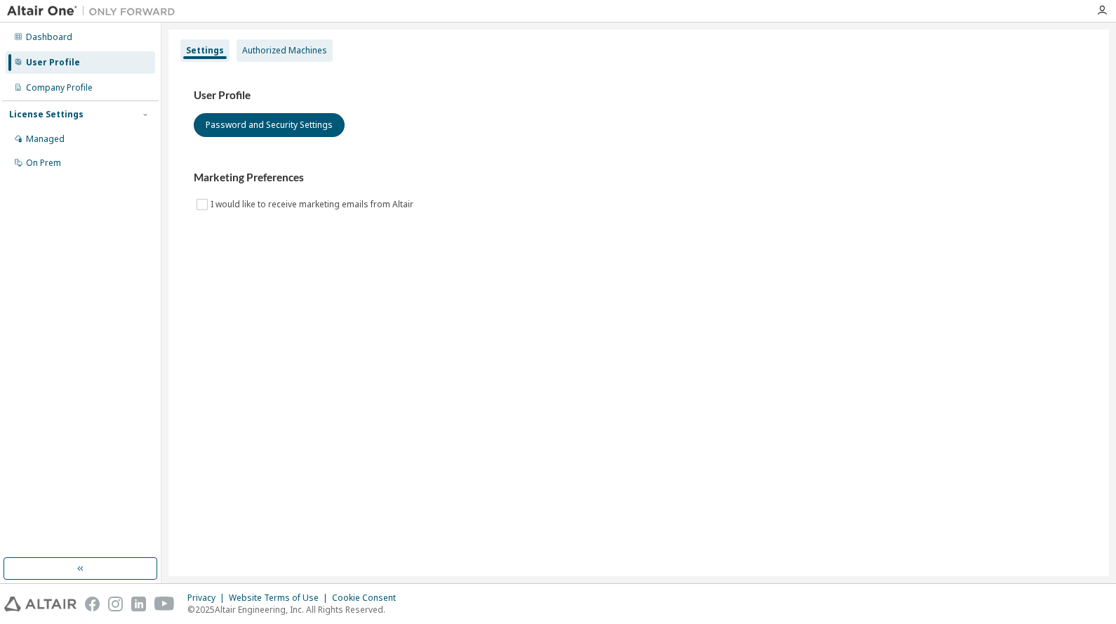
click at [294, 48] on div "Authorized Machines" at bounding box center [284, 50] width 85 height 11
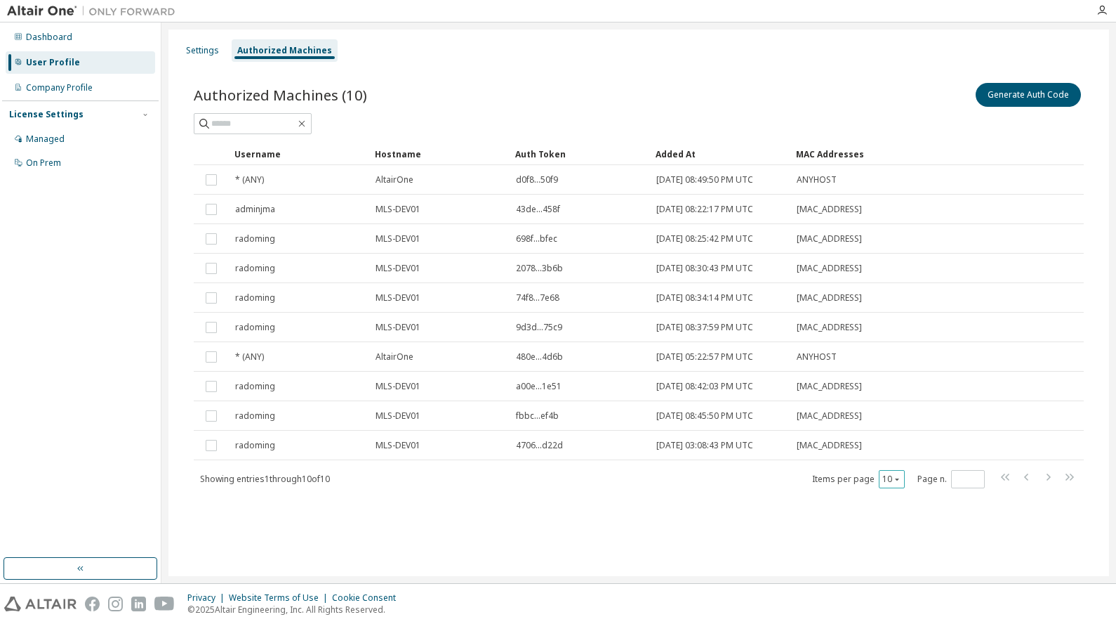
click at [894, 473] on button "10" at bounding box center [892, 478] width 19 height 11
click at [894, 515] on div "20" at bounding box center [935, 514] width 112 height 17
click at [202, 50] on div "Settings" at bounding box center [202, 50] width 33 height 11
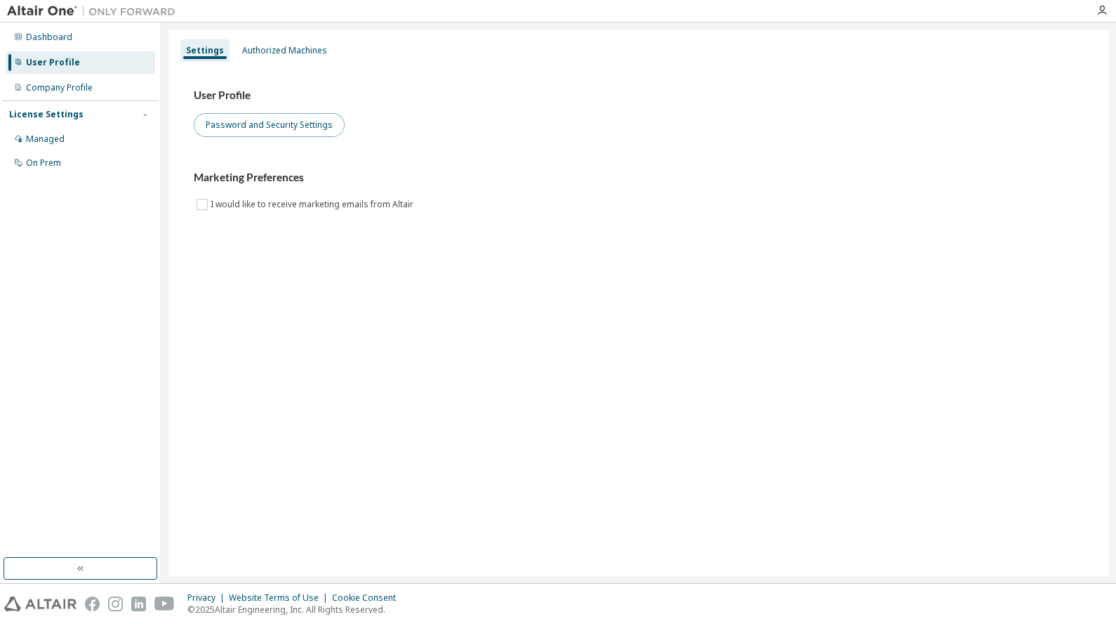
click at [256, 117] on button "Password and Security Settings" at bounding box center [269, 125] width 151 height 24
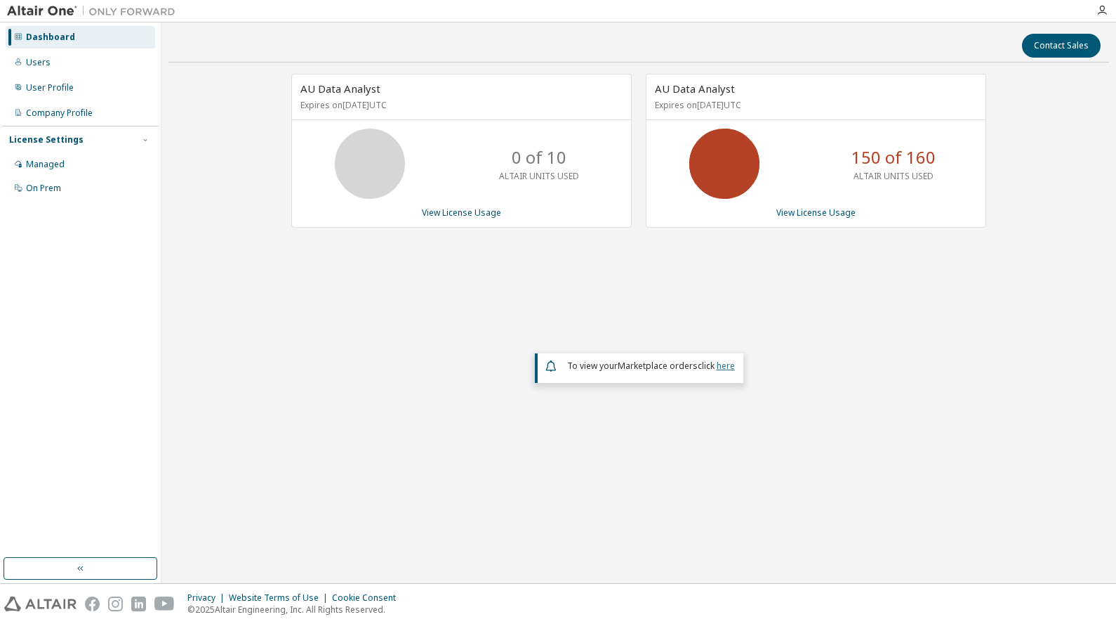
click at [721, 364] on link "here" at bounding box center [726, 366] width 18 height 12
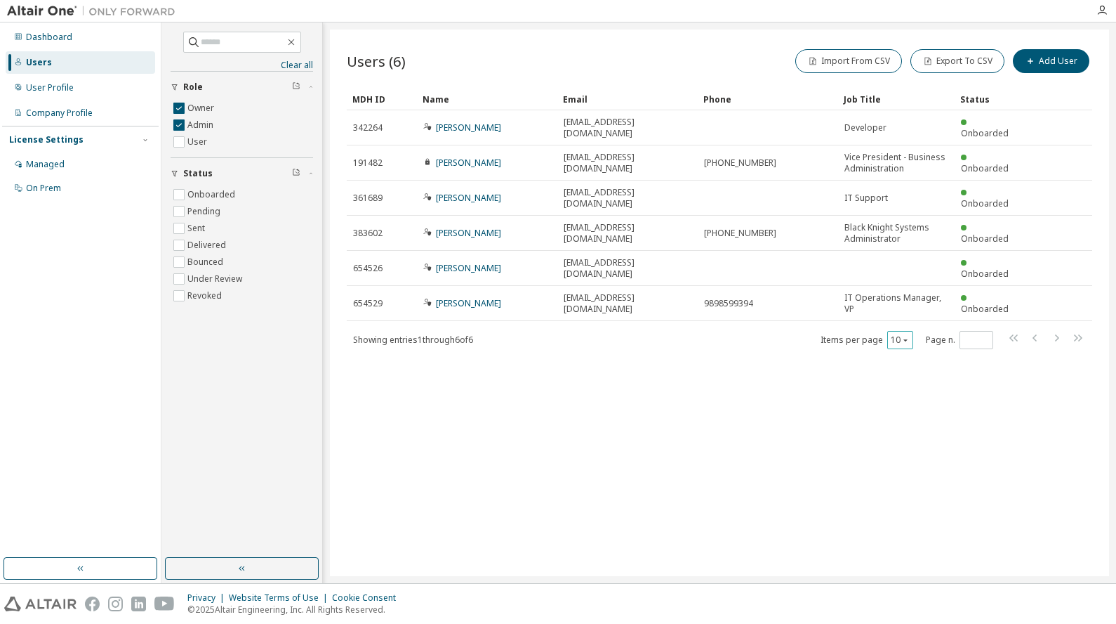
click at [907, 336] on icon "button" at bounding box center [906, 340] width 8 height 8
click at [903, 339] on div "20" at bounding box center [944, 342] width 112 height 17
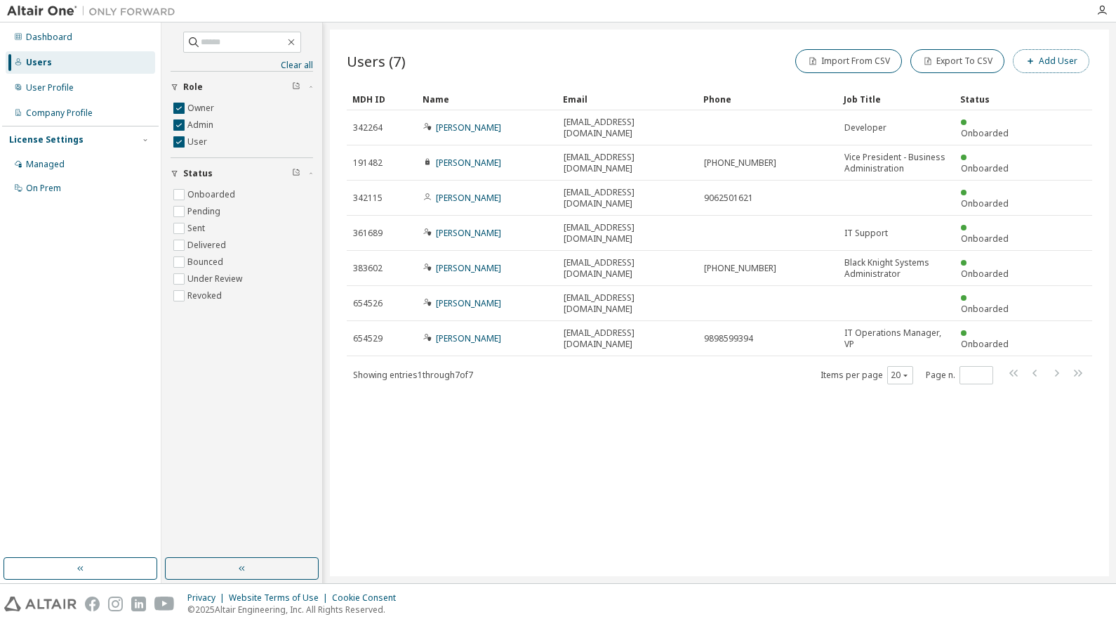
click at [1057, 57] on button "Add User" at bounding box center [1051, 61] width 77 height 24
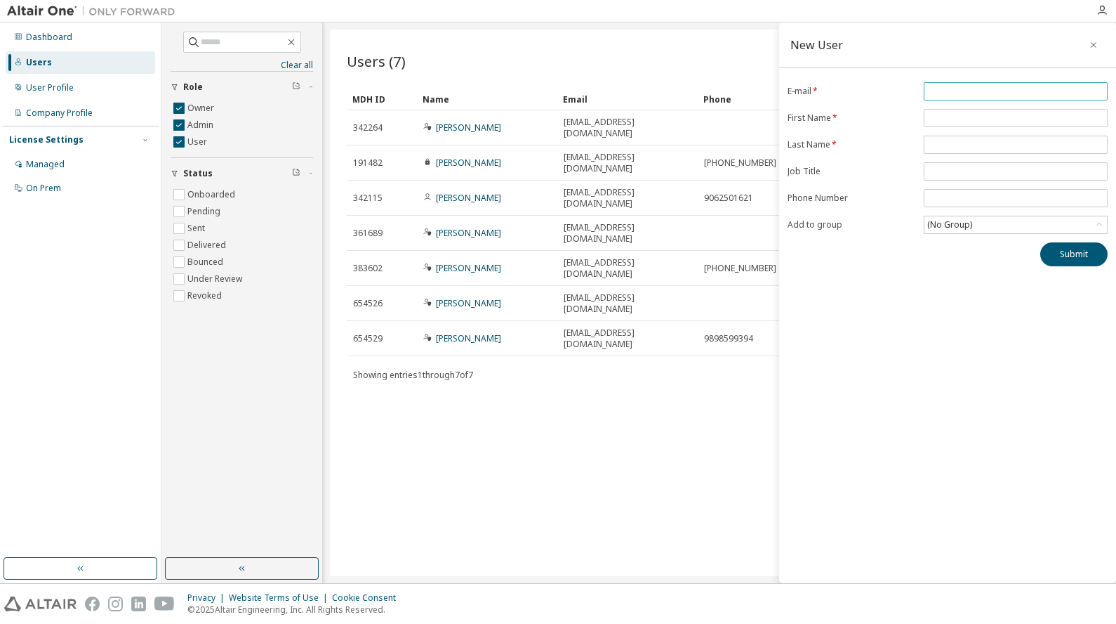
click at [949, 89] on input "email" at bounding box center [1016, 91] width 177 height 11
click at [942, 89] on input "email" at bounding box center [1016, 91] width 177 height 11
paste input "**********"
click at [940, 90] on input "**********" at bounding box center [1016, 91] width 177 height 11
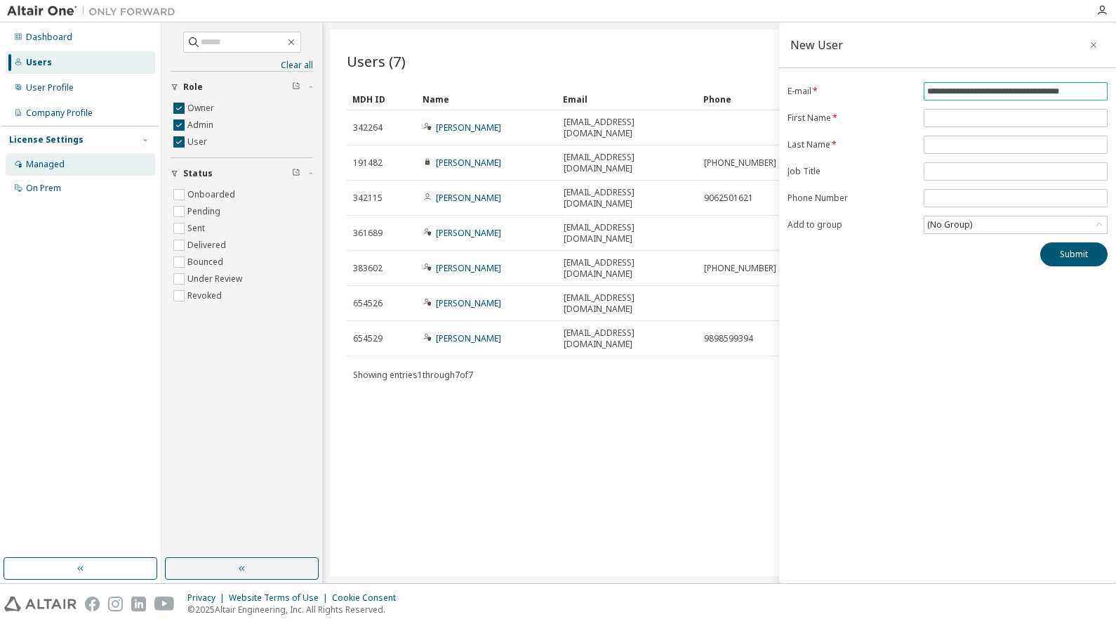
type input "**********"
drag, startPoint x: 929, startPoint y: 90, endPoint x: 1309, endPoint y: 97, distance: 379.9
click at [1116, 97] on html "**********" at bounding box center [558, 312] width 1116 height 624
paste input "**********"
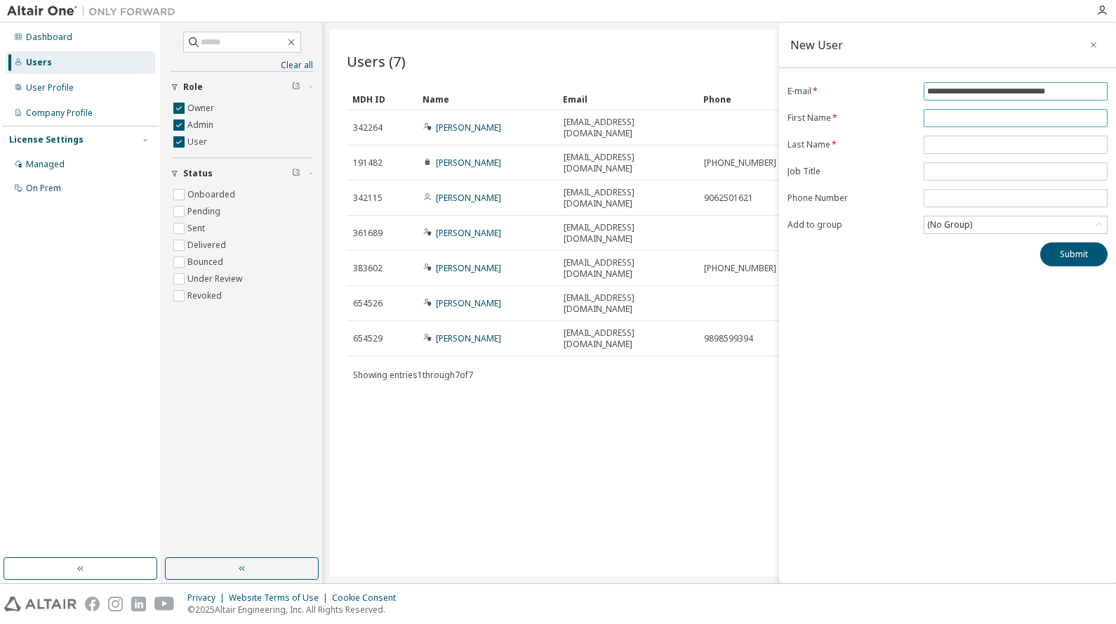
type input "**********"
click at [929, 115] on input "text" at bounding box center [1016, 117] width 177 height 11
type input "*****"
type input "*********"
click at [940, 170] on input "text" at bounding box center [1016, 171] width 177 height 11
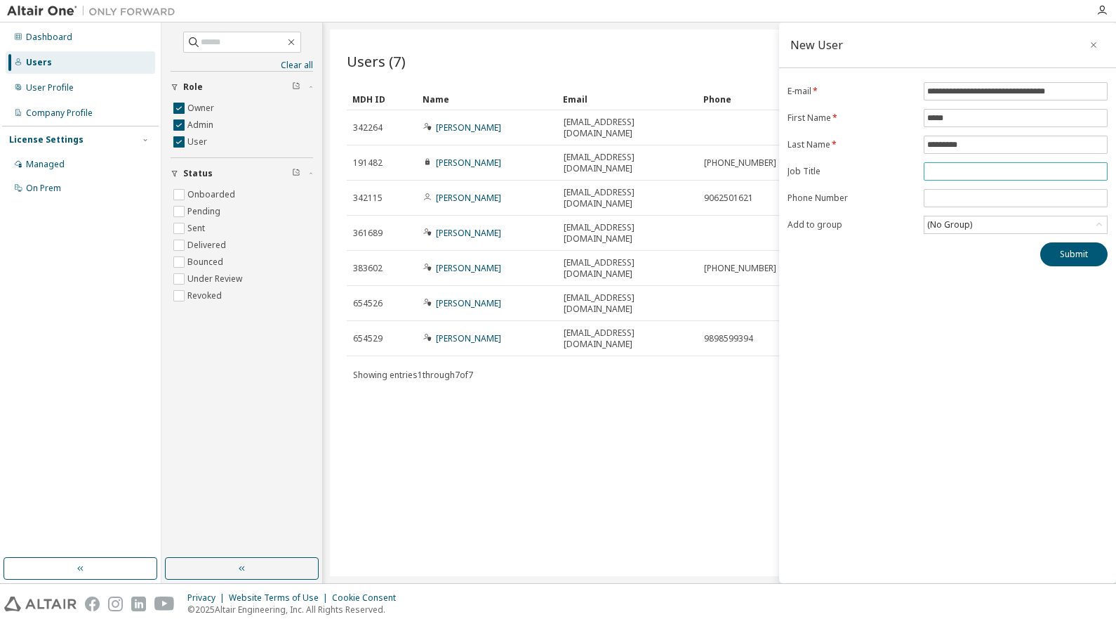
click at [937, 164] on span at bounding box center [1016, 171] width 184 height 18
click at [933, 169] on input "text" at bounding box center [1016, 171] width 177 height 11
paste input "**********"
type input "**********"
click at [931, 193] on input "tel" at bounding box center [1016, 197] width 177 height 11
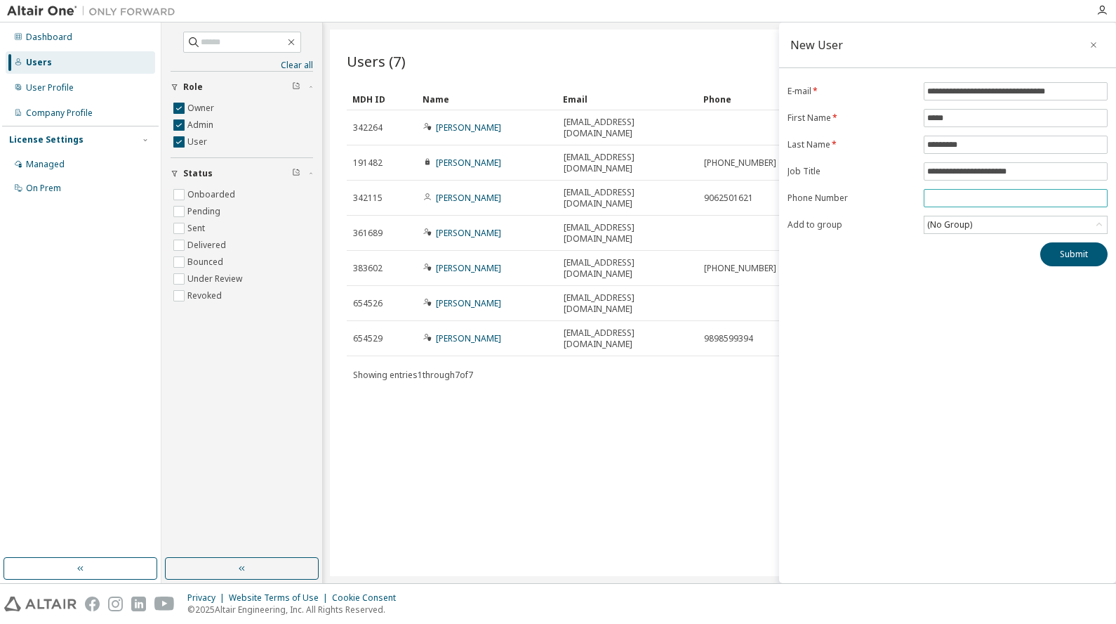
click at [935, 196] on input "tel" at bounding box center [1016, 197] width 177 height 11
click at [940, 195] on input "tel" at bounding box center [1016, 197] width 177 height 11
click at [944, 196] on input "tel" at bounding box center [1016, 197] width 177 height 11
click at [946, 195] on input "tel" at bounding box center [1016, 197] width 177 height 11
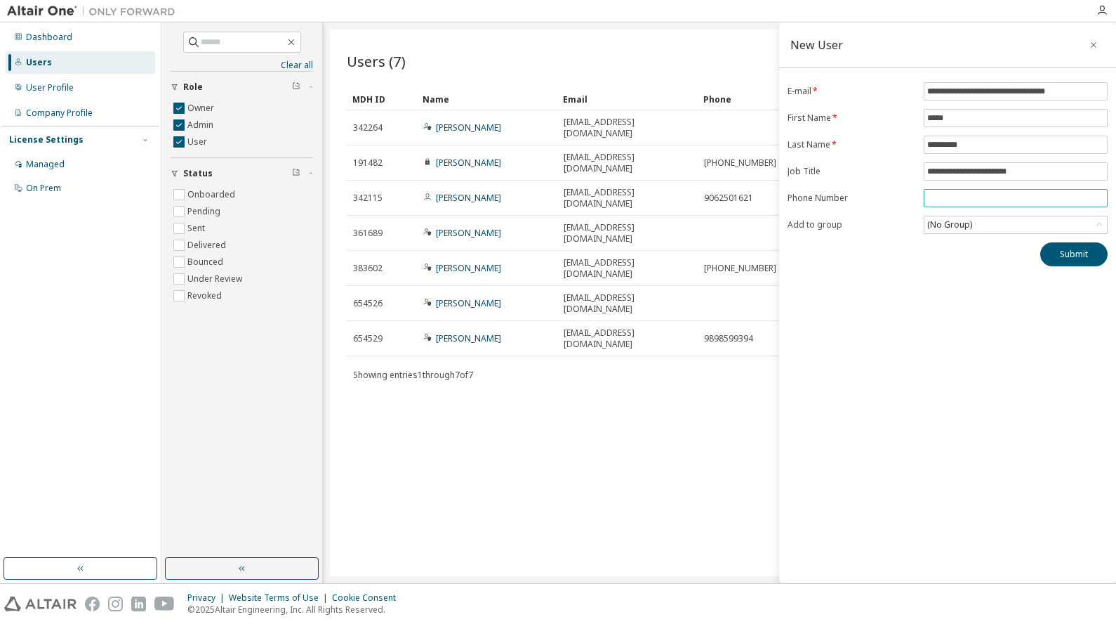
click at [943, 196] on input "tel" at bounding box center [1016, 197] width 177 height 11
click at [950, 196] on input "tel" at bounding box center [1016, 197] width 177 height 11
click at [930, 194] on input "tel" at bounding box center [1016, 197] width 177 height 11
paste input "*"
click at [942, 194] on input "tel" at bounding box center [1016, 197] width 177 height 11
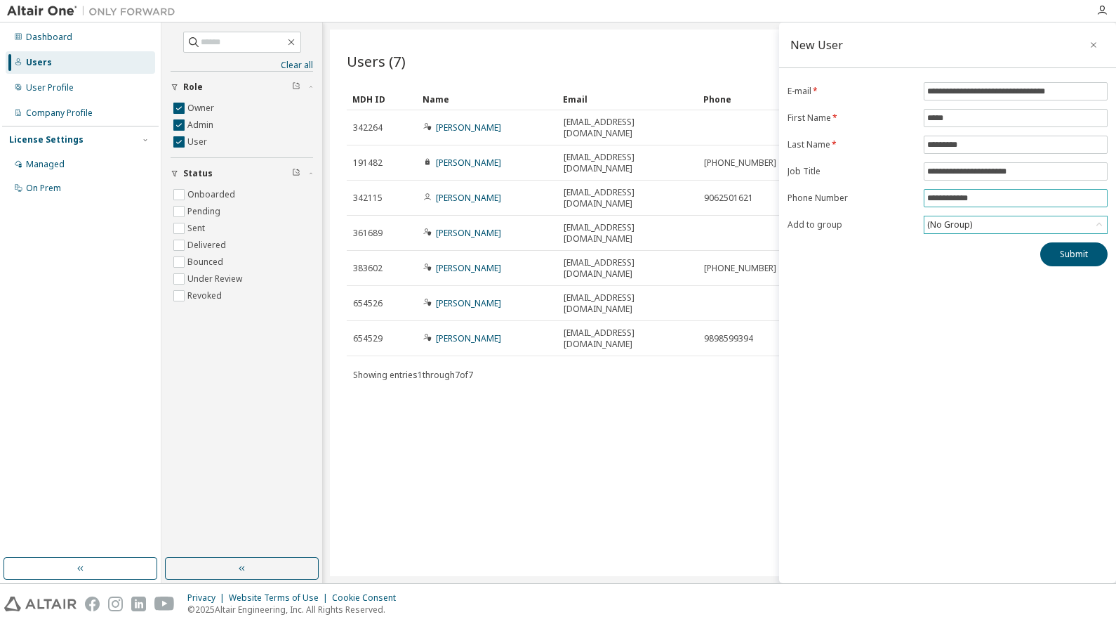
type input "**********"
click at [1099, 224] on icon at bounding box center [1100, 225] width 14 height 14
click at [972, 278] on li "18507 - MLS" at bounding box center [1015, 282] width 180 height 18
click at [1067, 256] on button "Submit" at bounding box center [1074, 254] width 67 height 24
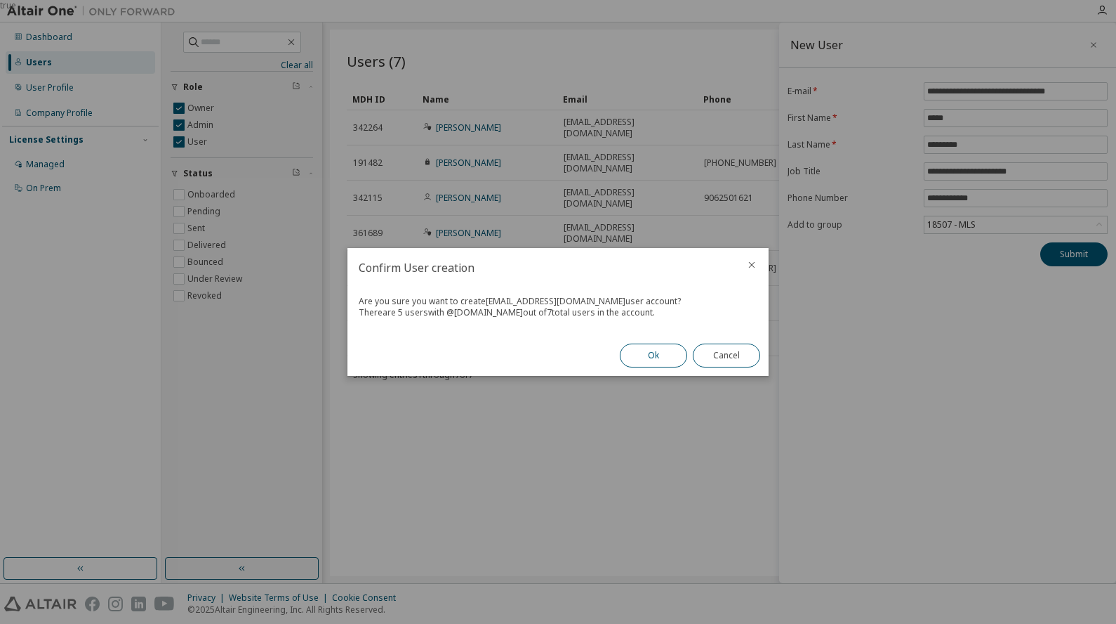
click at [657, 357] on button "Ok" at bounding box center [653, 355] width 67 height 24
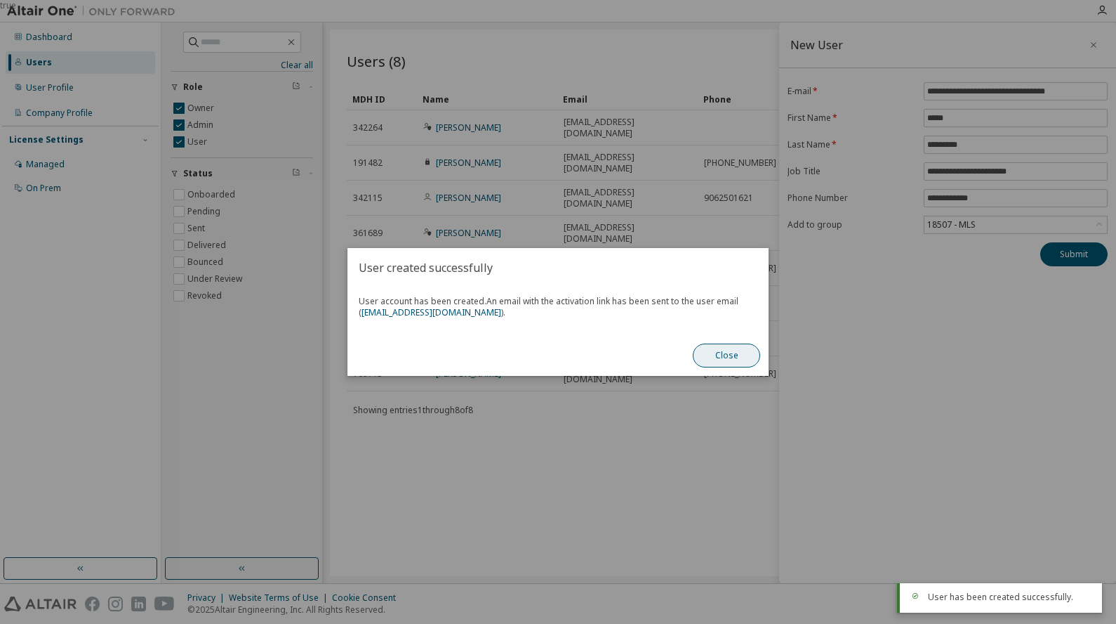
click at [723, 353] on button "Close" at bounding box center [726, 355] width 67 height 24
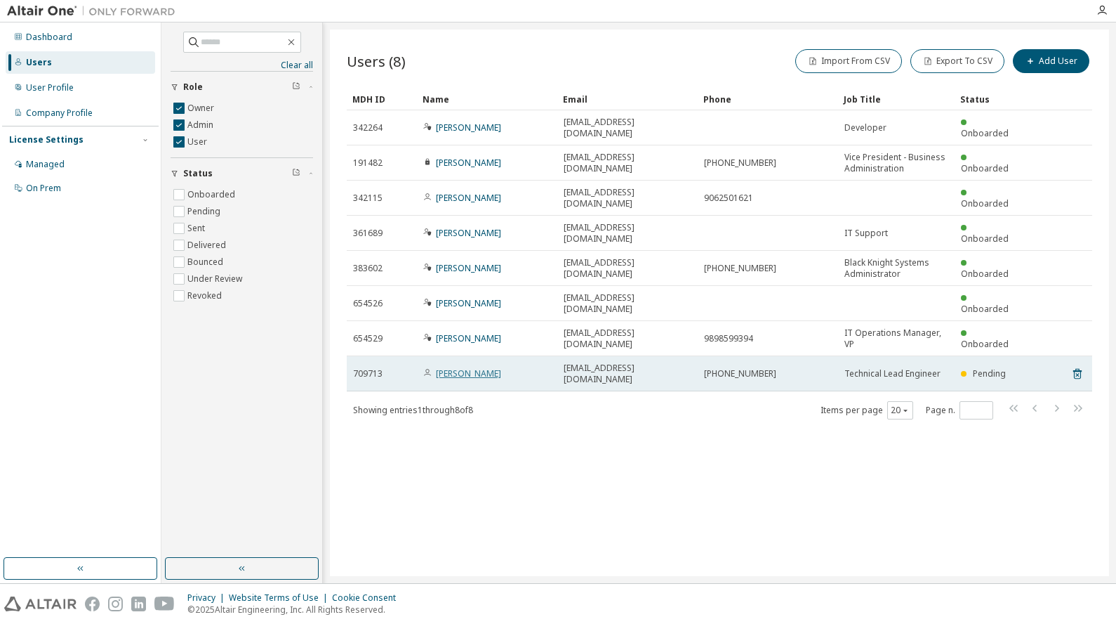
click at [468, 367] on link "Datta Chidrawar" at bounding box center [468, 373] width 65 height 12
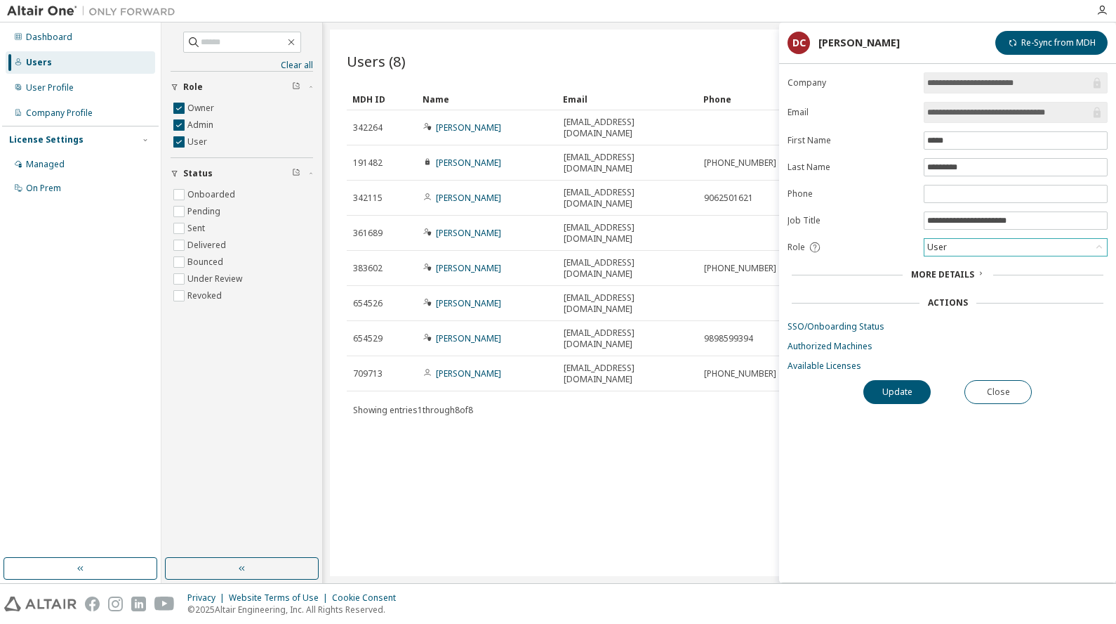
click at [1098, 248] on icon at bounding box center [1100, 247] width 14 height 14
click at [989, 248] on div "User" at bounding box center [1016, 247] width 183 height 17
click at [996, 242] on div "User" at bounding box center [1016, 247] width 183 height 17
click at [1036, 247] on div "User" at bounding box center [1016, 247] width 183 height 17
click at [948, 283] on li "Owner" at bounding box center [1015, 284] width 180 height 18
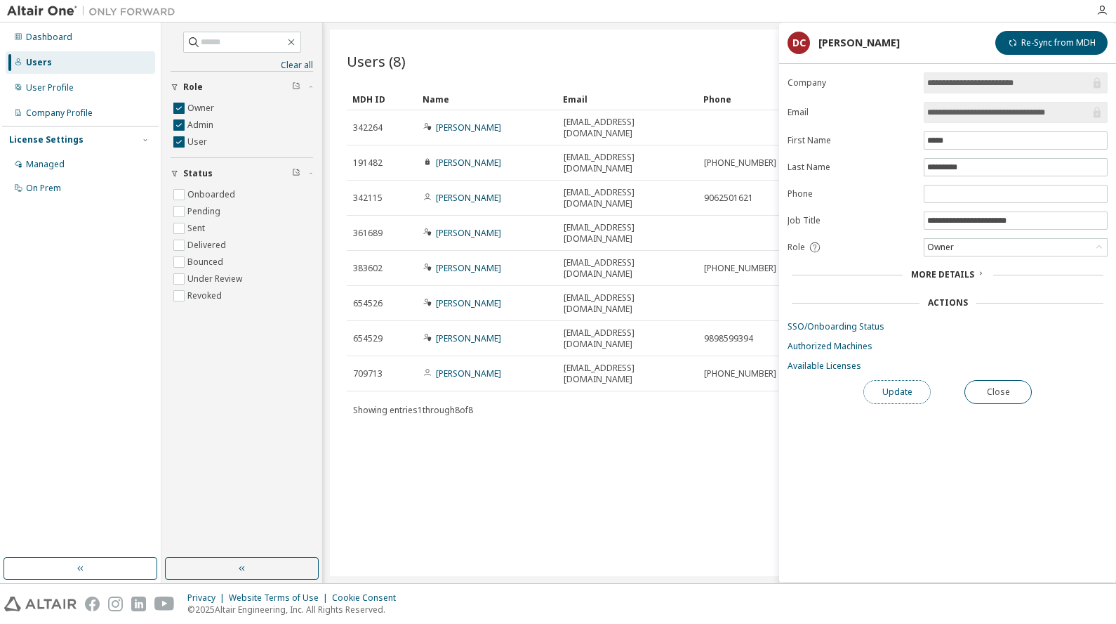
click at [900, 386] on button "Update" at bounding box center [897, 392] width 67 height 24
click at [1003, 246] on div "Owner" at bounding box center [1016, 247] width 183 height 17
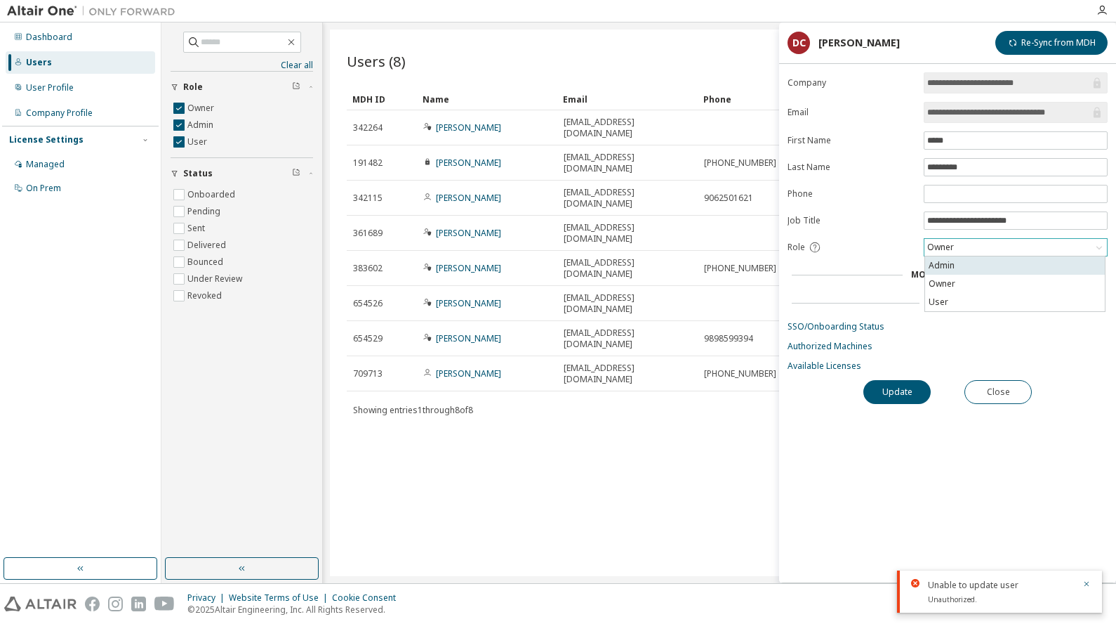
click at [946, 265] on li "Admin" at bounding box center [1015, 265] width 180 height 18
click at [907, 383] on button "Update" at bounding box center [897, 392] width 67 height 24
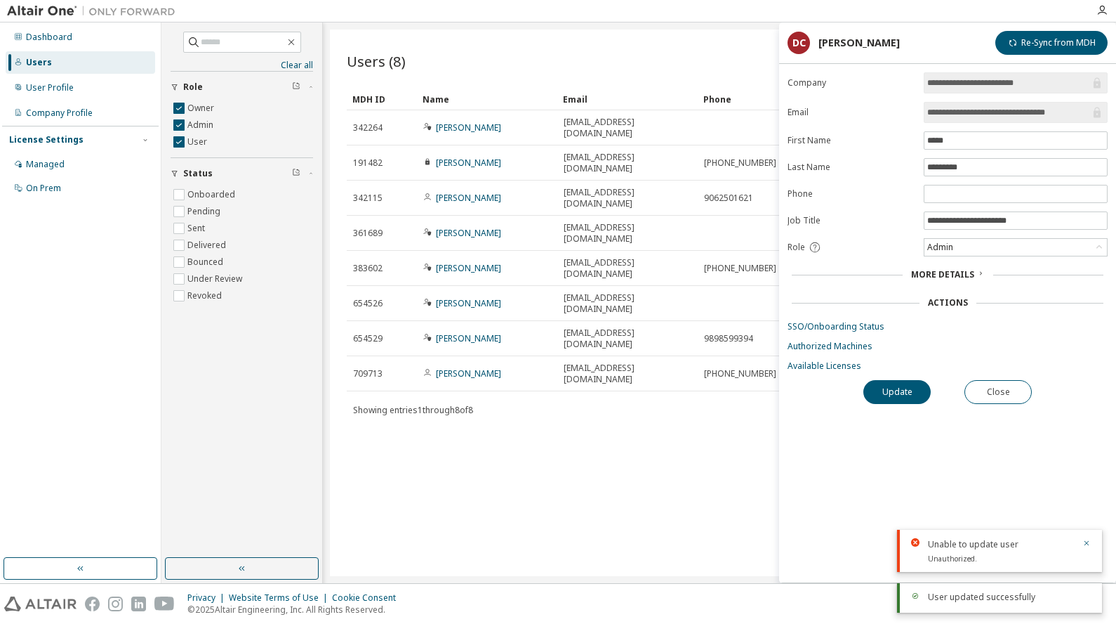
click at [1088, 543] on icon "button" at bounding box center [1087, 543] width 8 height 8
click at [988, 397] on button "Close" at bounding box center [998, 392] width 67 height 24
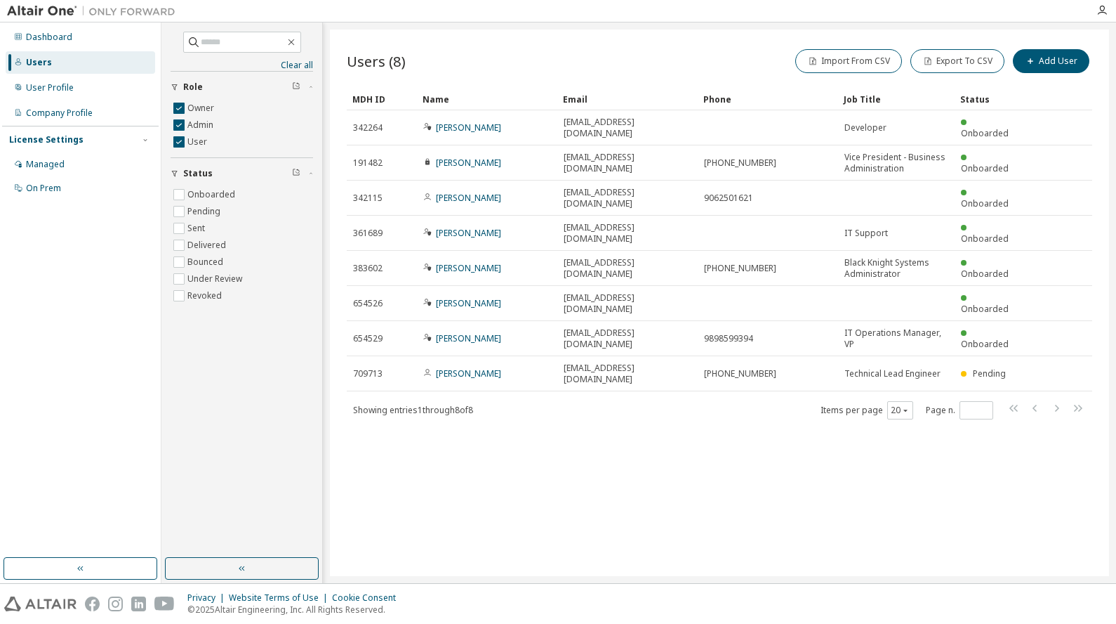
drag, startPoint x: 1036, startPoint y: 93, endPoint x: 766, endPoint y: 96, distance: 269.7
click at [767, 96] on div "Phone" at bounding box center [768, 99] width 129 height 22
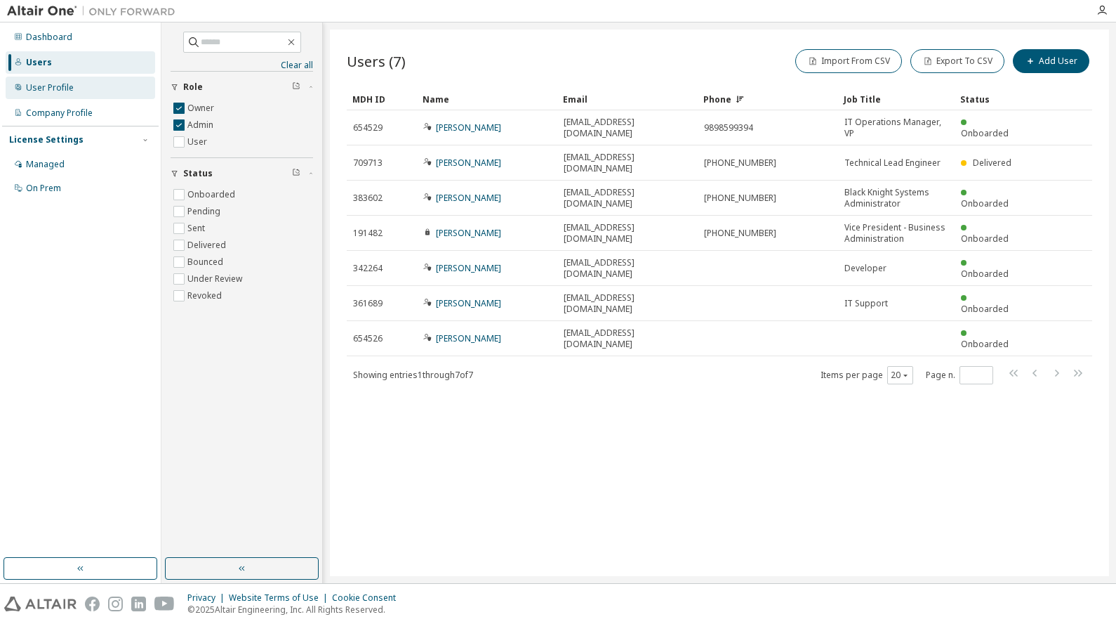
click at [51, 91] on div "User Profile" at bounding box center [50, 87] width 48 height 11
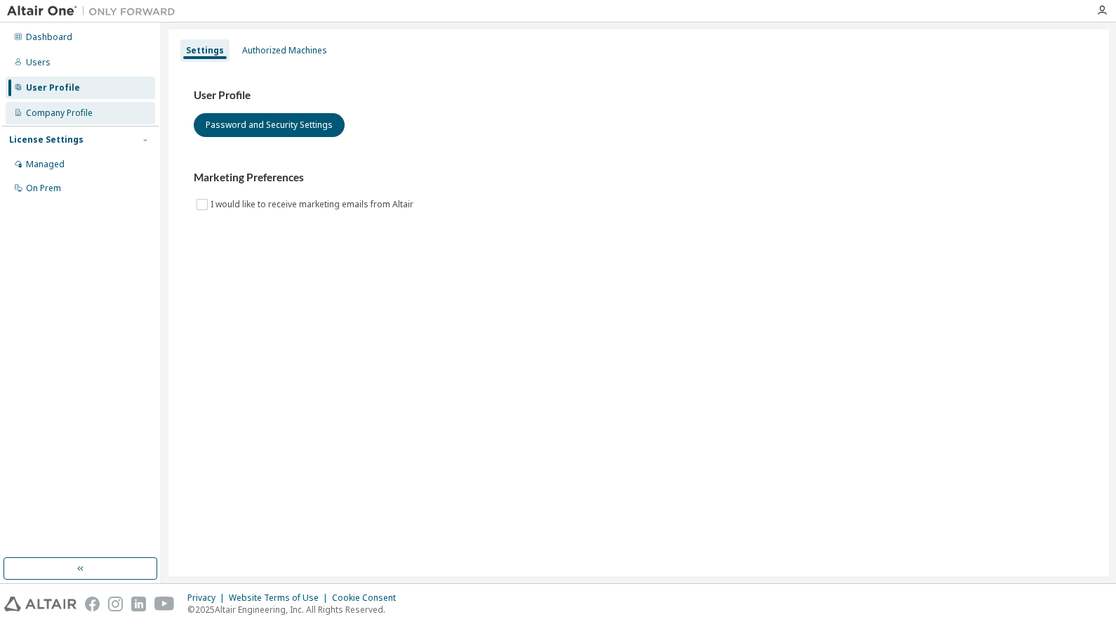
click at [65, 114] on div "Company Profile" at bounding box center [59, 112] width 67 height 11
